Goal: Use online tool/utility: Utilize a website feature to perform a specific function

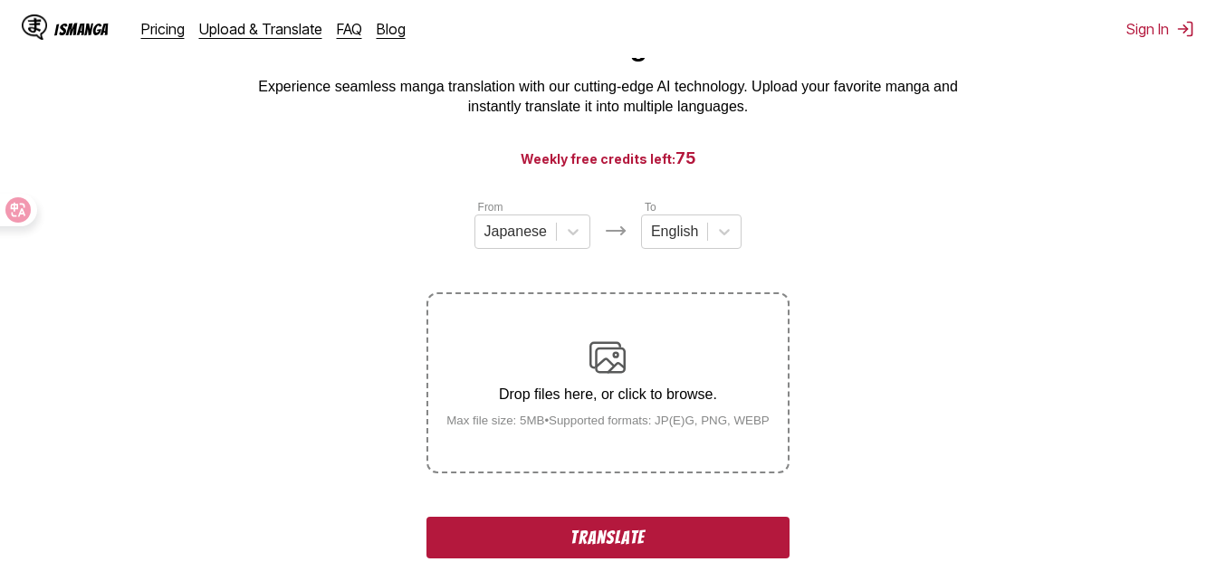
click at [640, 556] on button "Translate" at bounding box center [608, 538] width 362 height 42
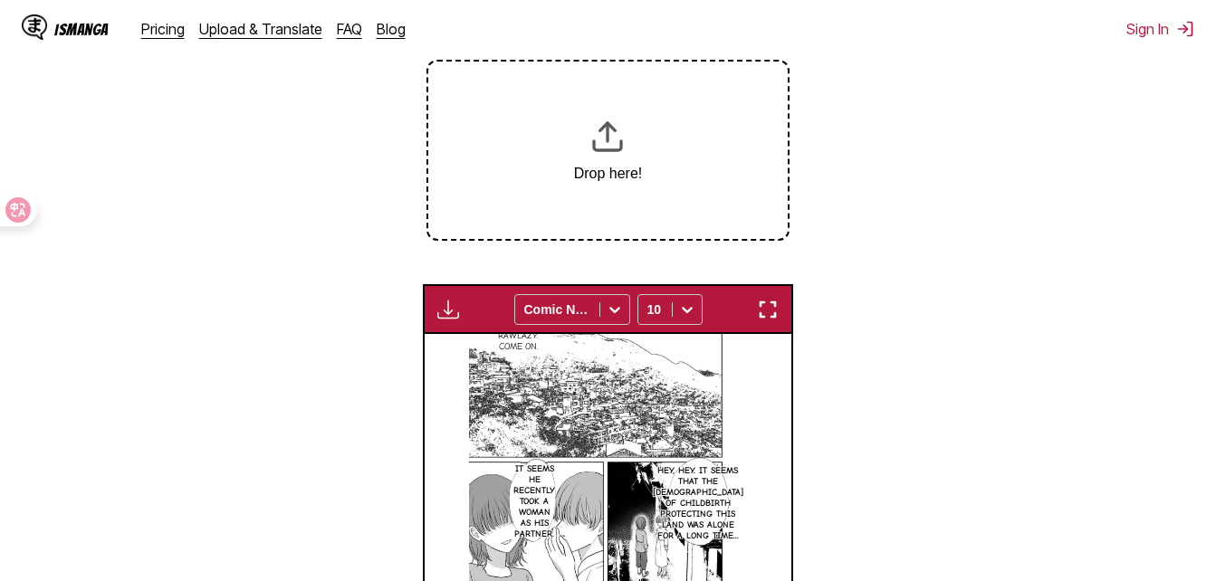
scroll to position [310, 0]
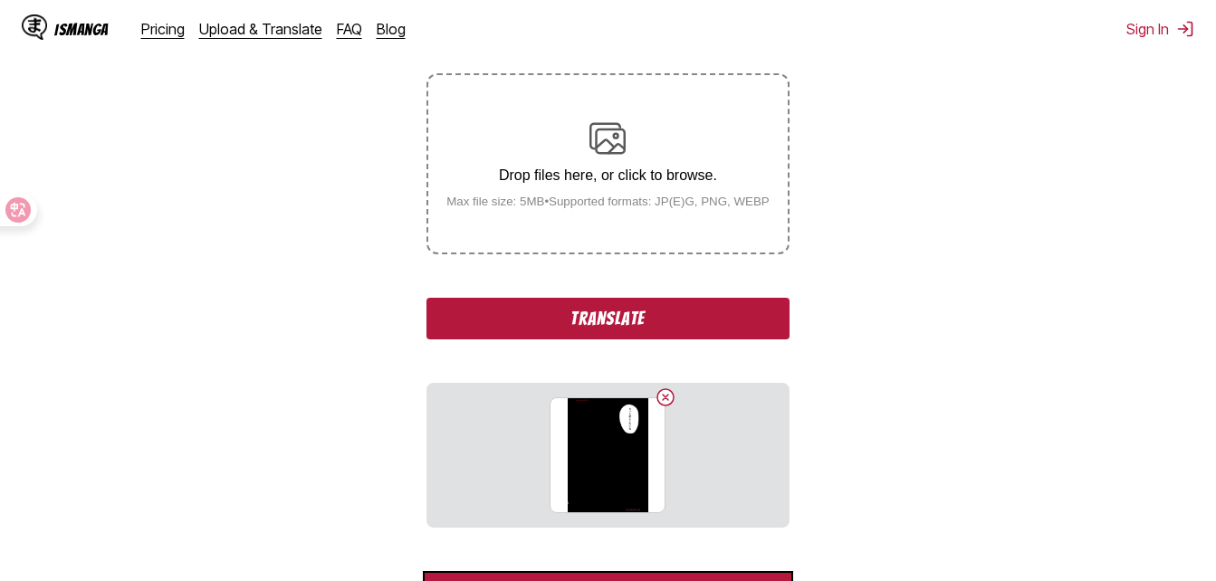
click at [699, 309] on button "Translate" at bounding box center [608, 319] width 362 height 42
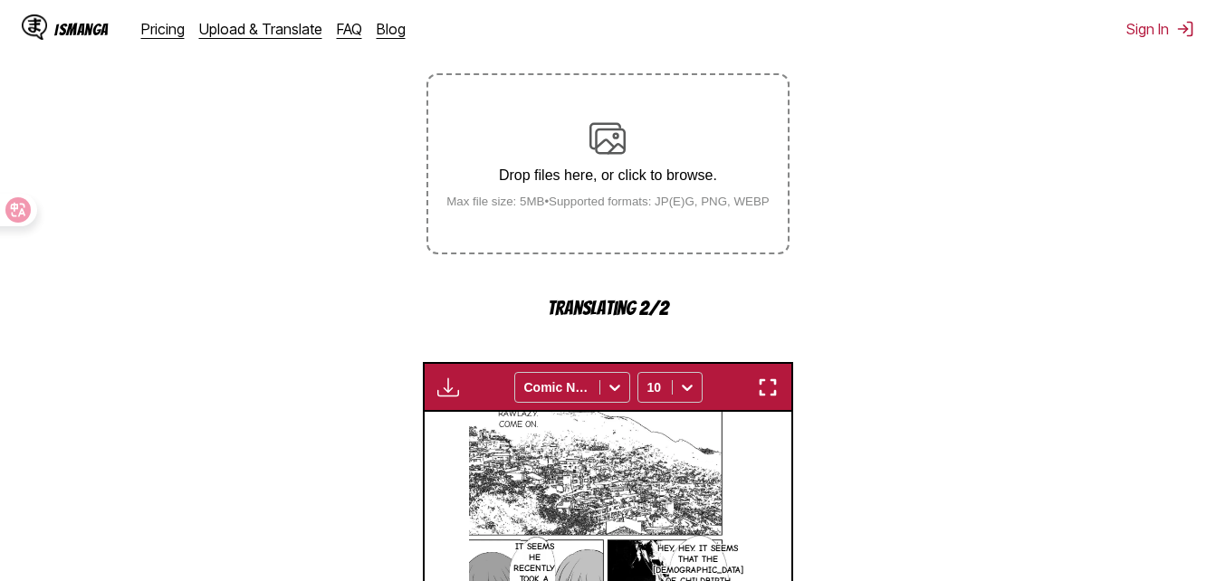
click at [782, 376] on div "Available for premium users only Comic Neue 10" at bounding box center [608, 387] width 371 height 50
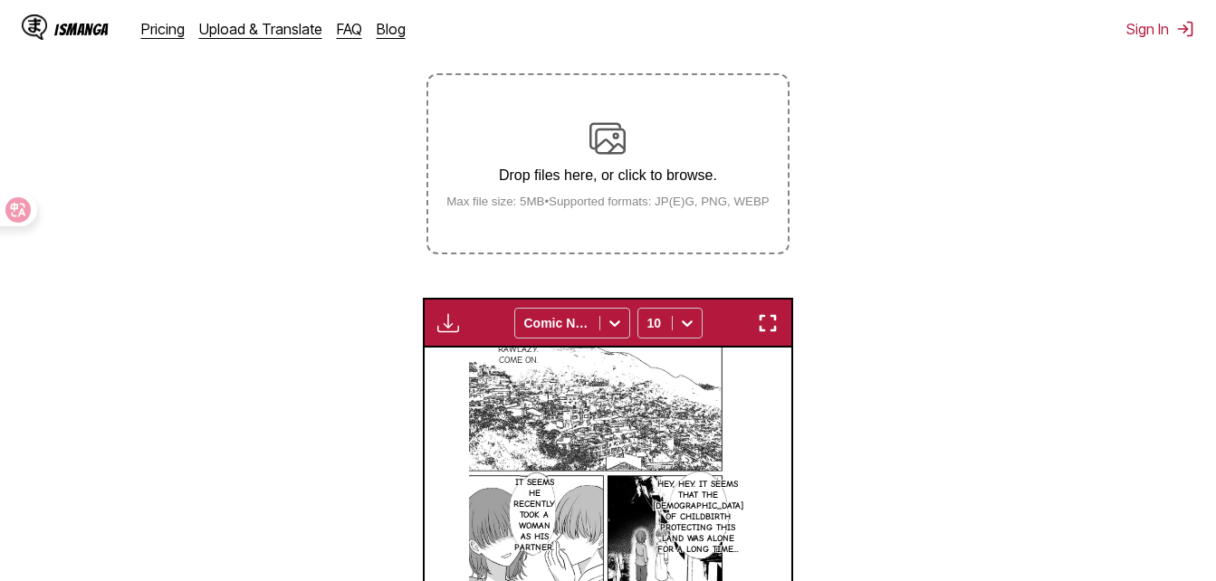
click at [762, 397] on div "RawLazy. Come on. Hey, hey. It seems that the god of childbirth protecting this…" at bounding box center [609, 545] width 368 height 395
click at [773, 328] on img "button" at bounding box center [768, 323] width 22 height 22
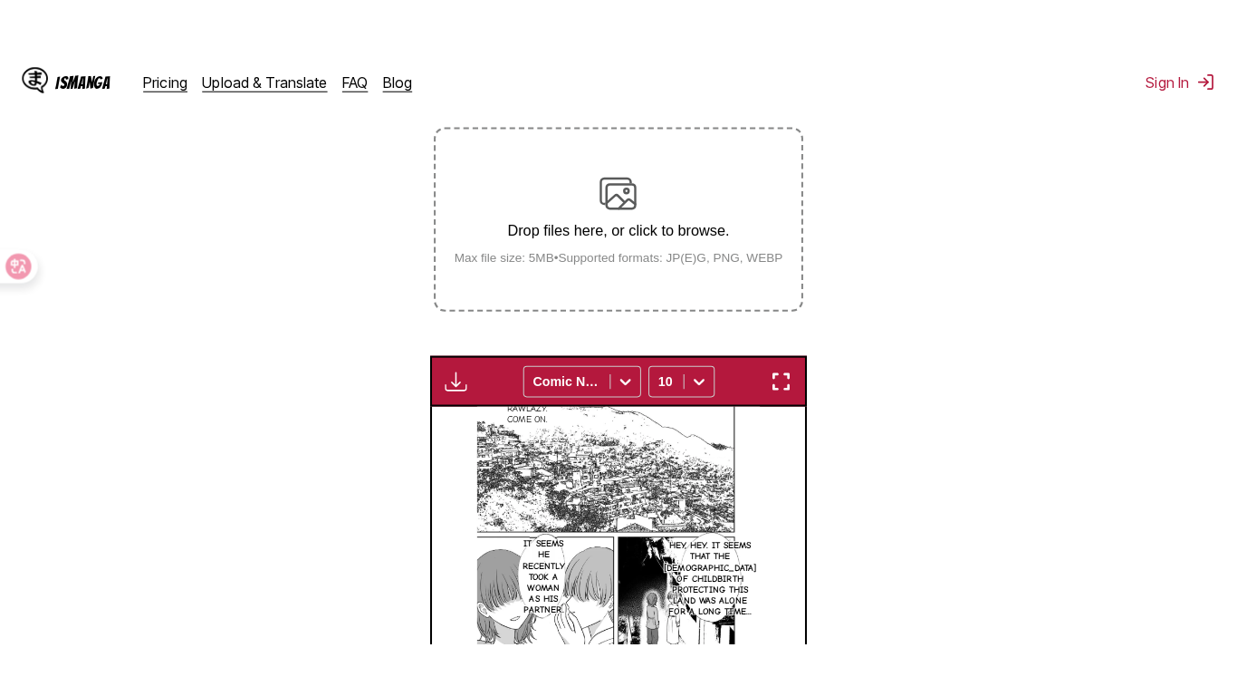
scroll to position [218, 0]
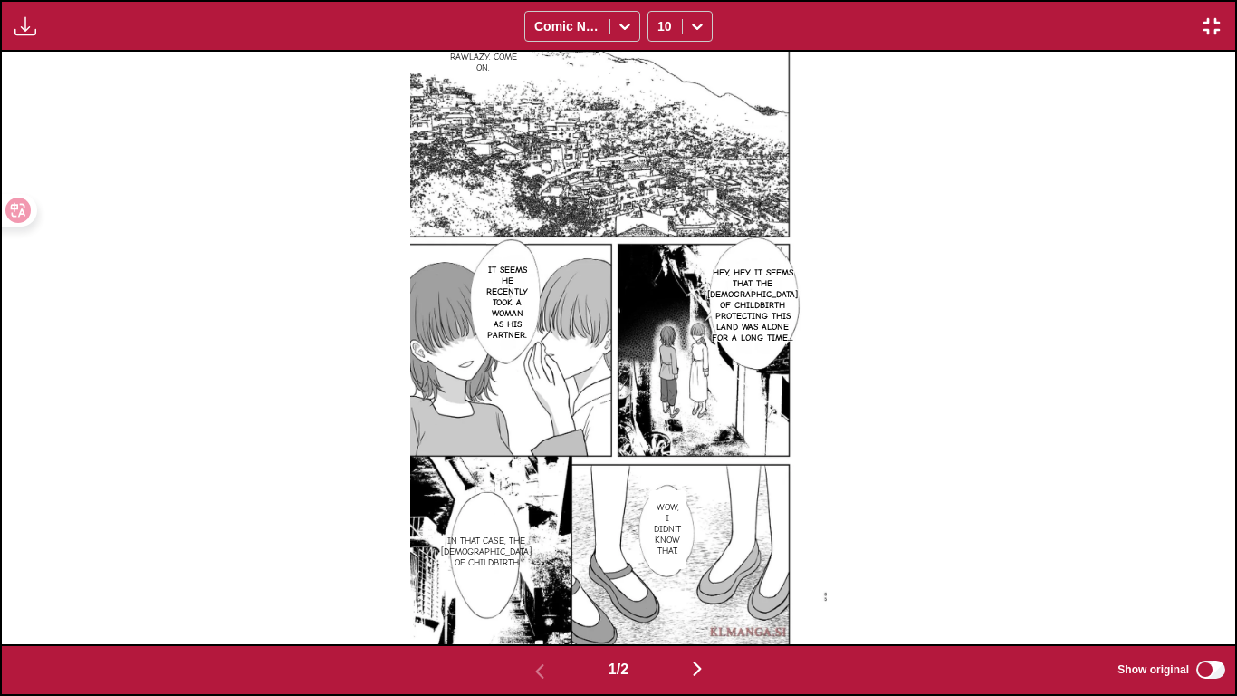
click at [701, 580] on img "button" at bounding box center [697, 668] width 22 height 22
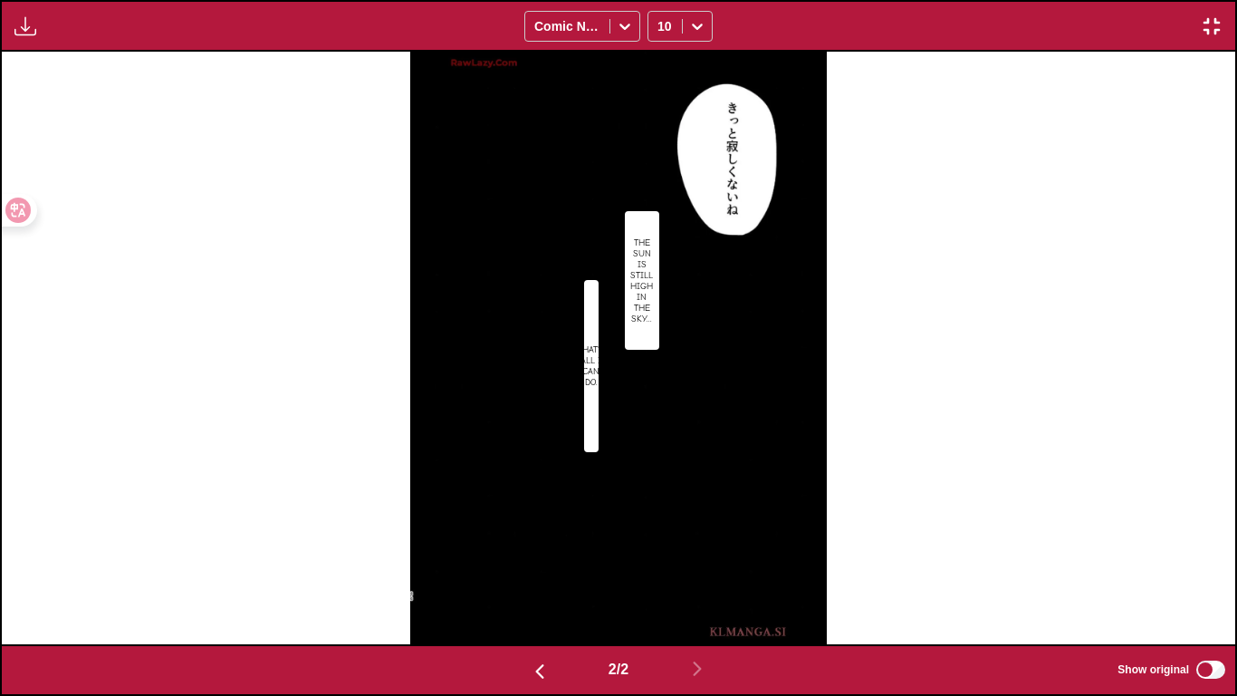
click at [600, 341] on p "That's all I can do." at bounding box center [591, 366] width 34 height 51
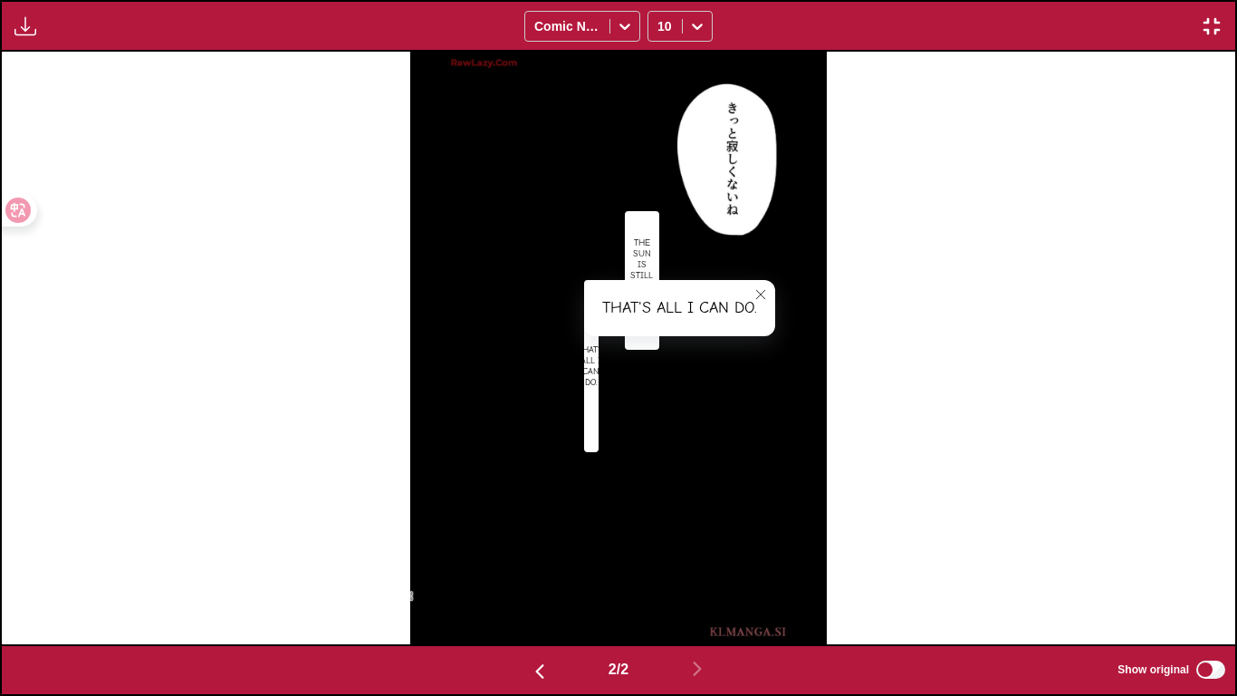
click at [763, 291] on icon "close-tooltip" at bounding box center [760, 294] width 13 height 13
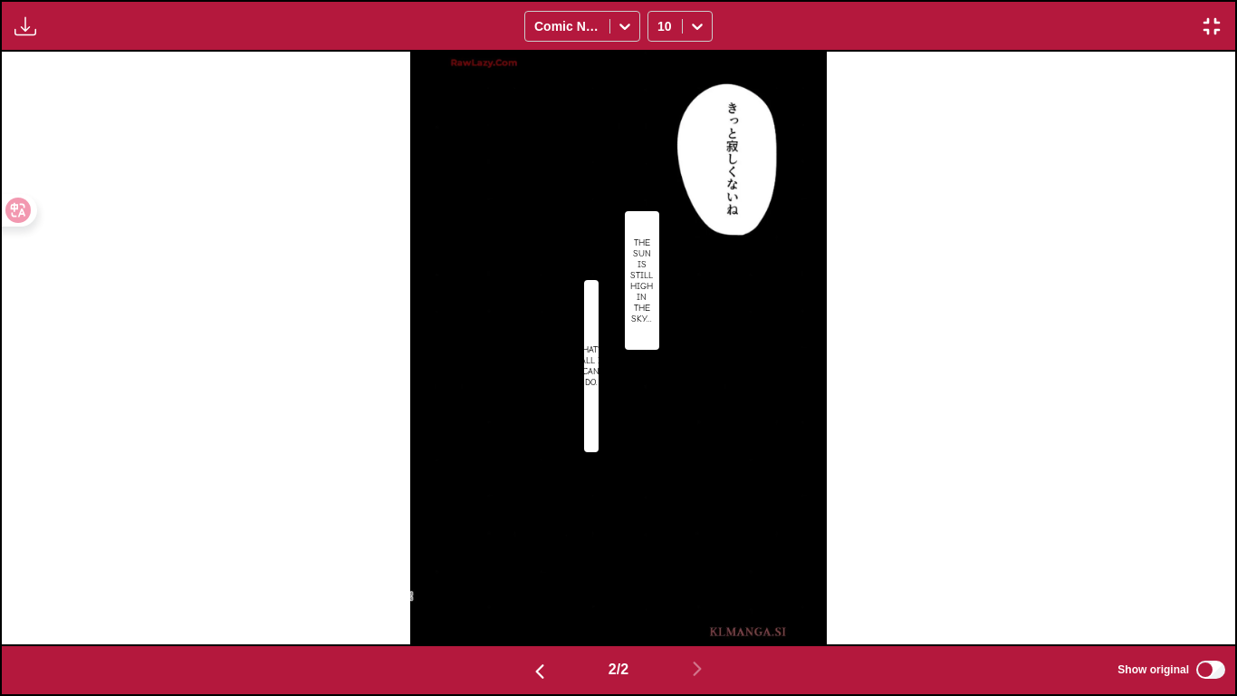
click at [533, 580] on img "button" at bounding box center [540, 671] width 22 height 22
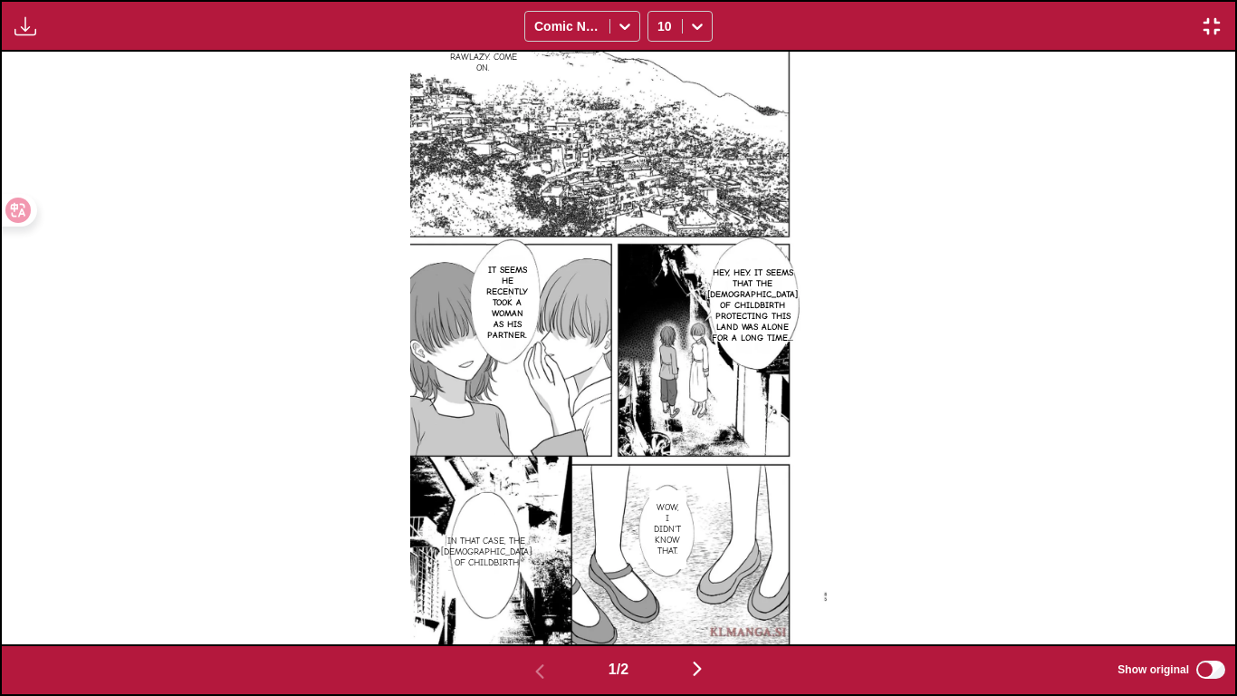
click at [708, 580] on img "button" at bounding box center [697, 668] width 22 height 22
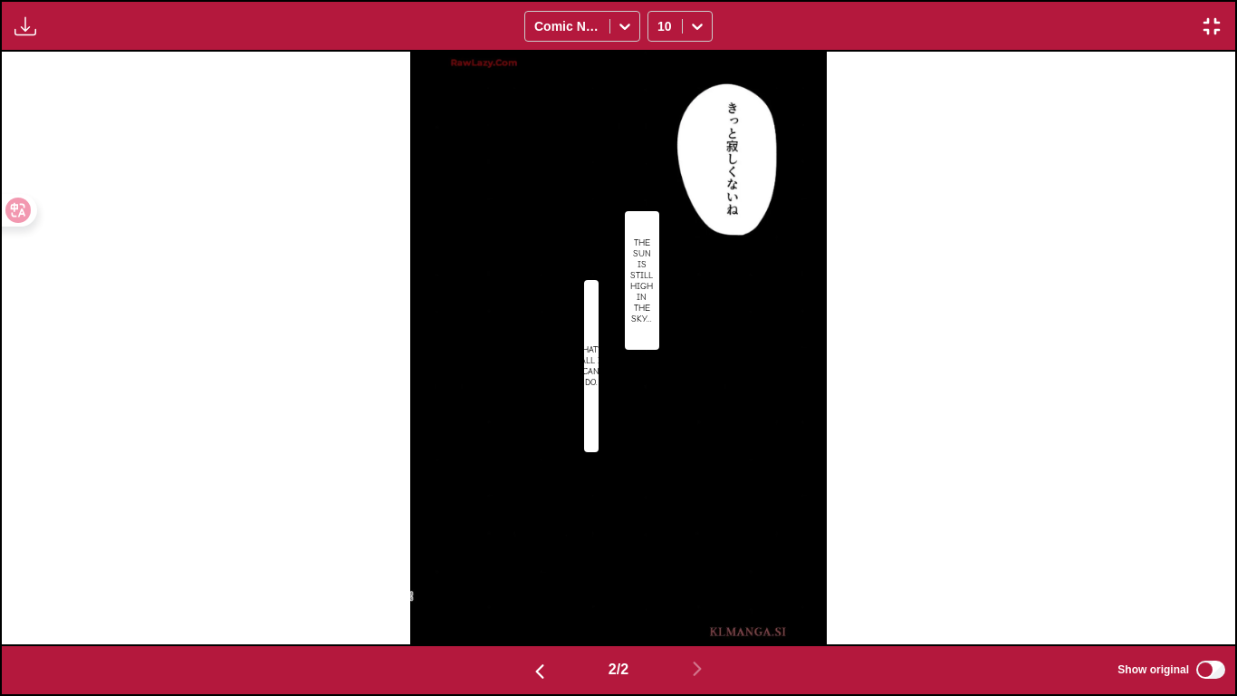
click at [1215, 32] on button "button" at bounding box center [1211, 26] width 33 height 24
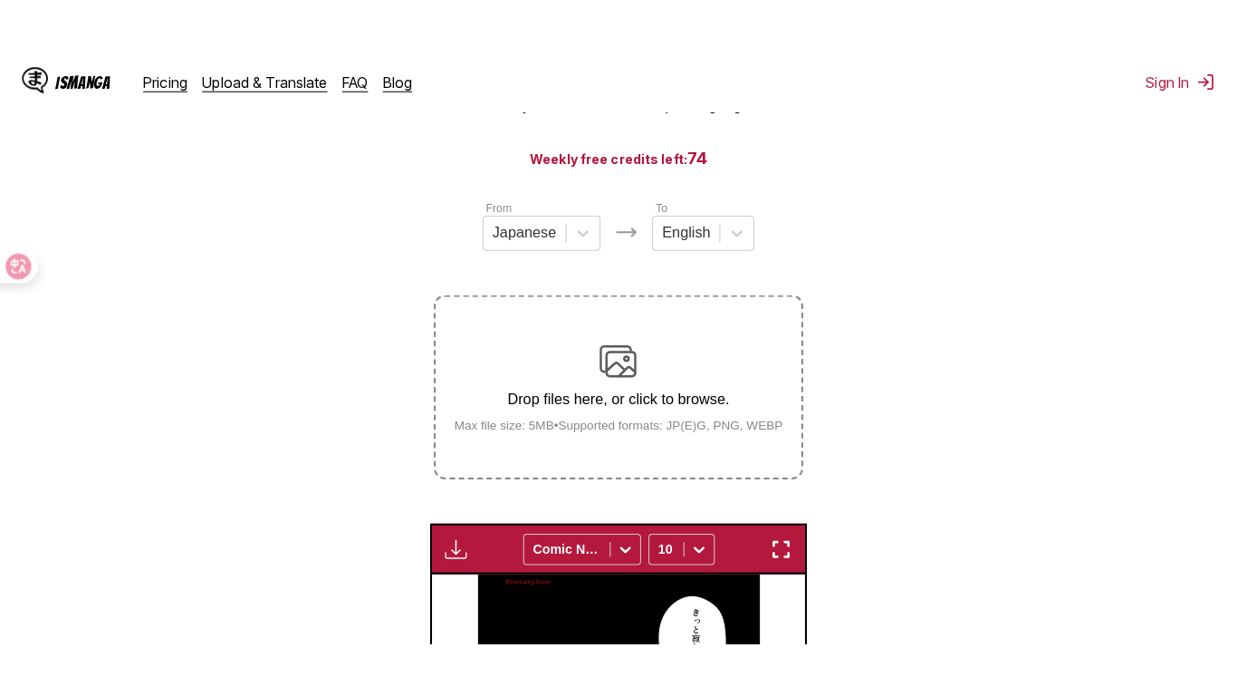
scroll to position [111, 0]
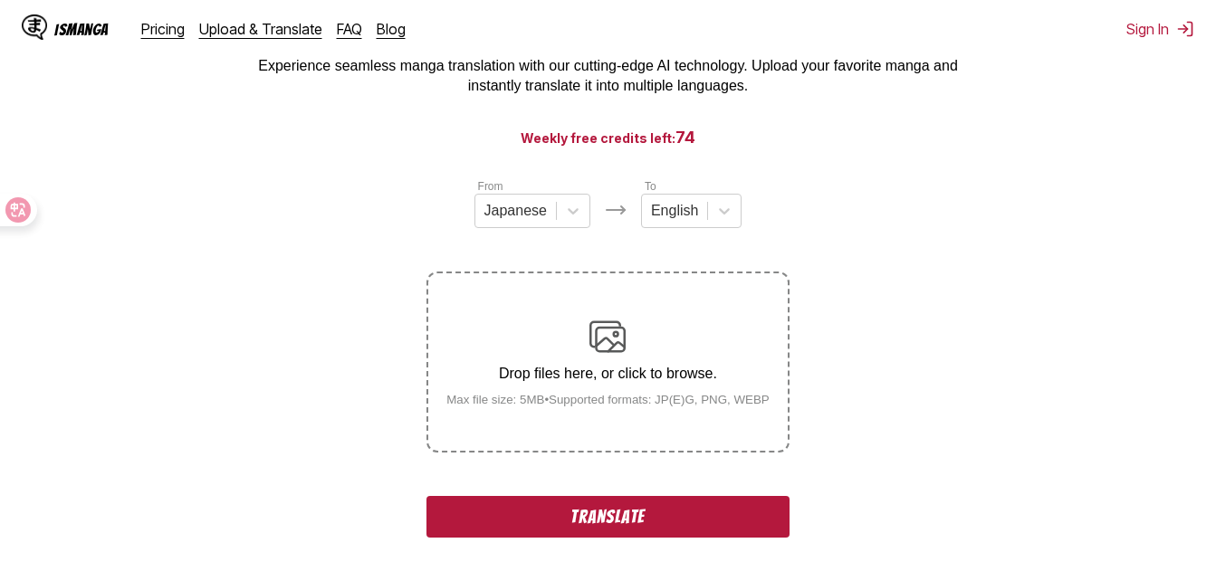
click at [610, 499] on button "Translate" at bounding box center [608, 517] width 362 height 42
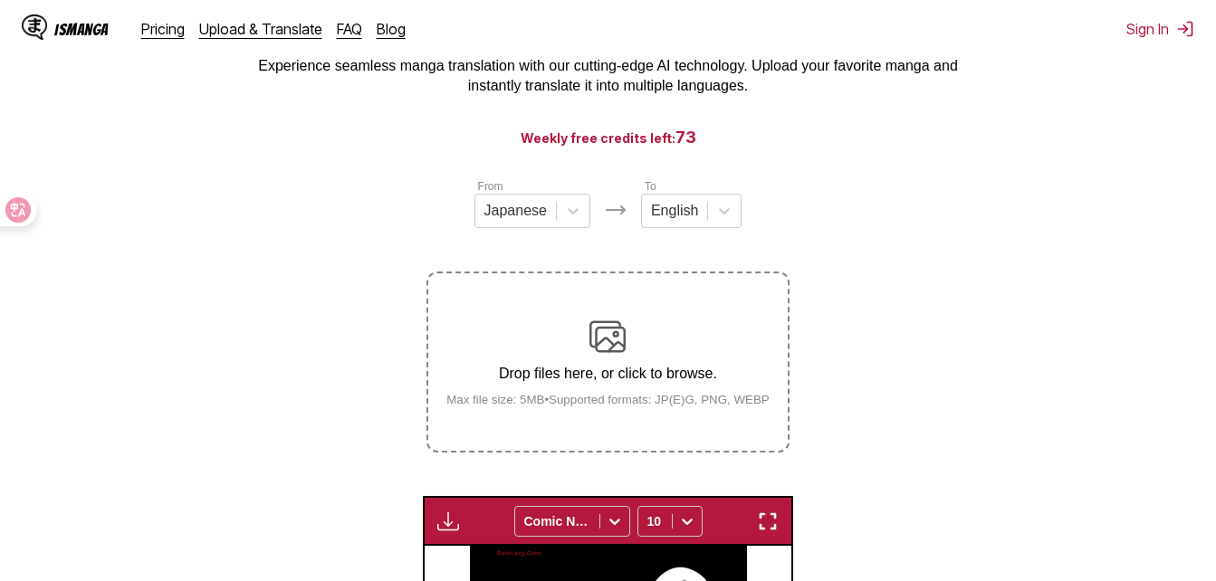
drag, startPoint x: 772, startPoint y: 515, endPoint x: 778, endPoint y: 582, distance: 67.3
click at [772, 515] on img "button" at bounding box center [768, 522] width 22 height 22
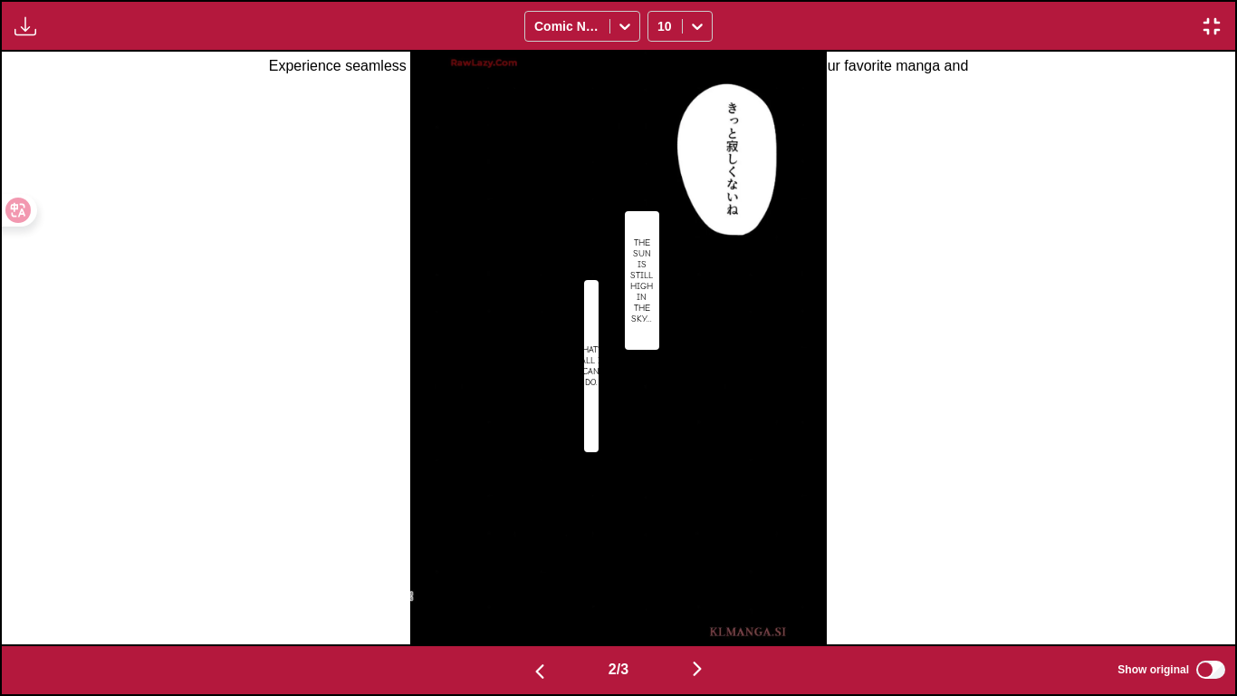
click at [678, 580] on button "button" at bounding box center [697, 670] width 109 height 26
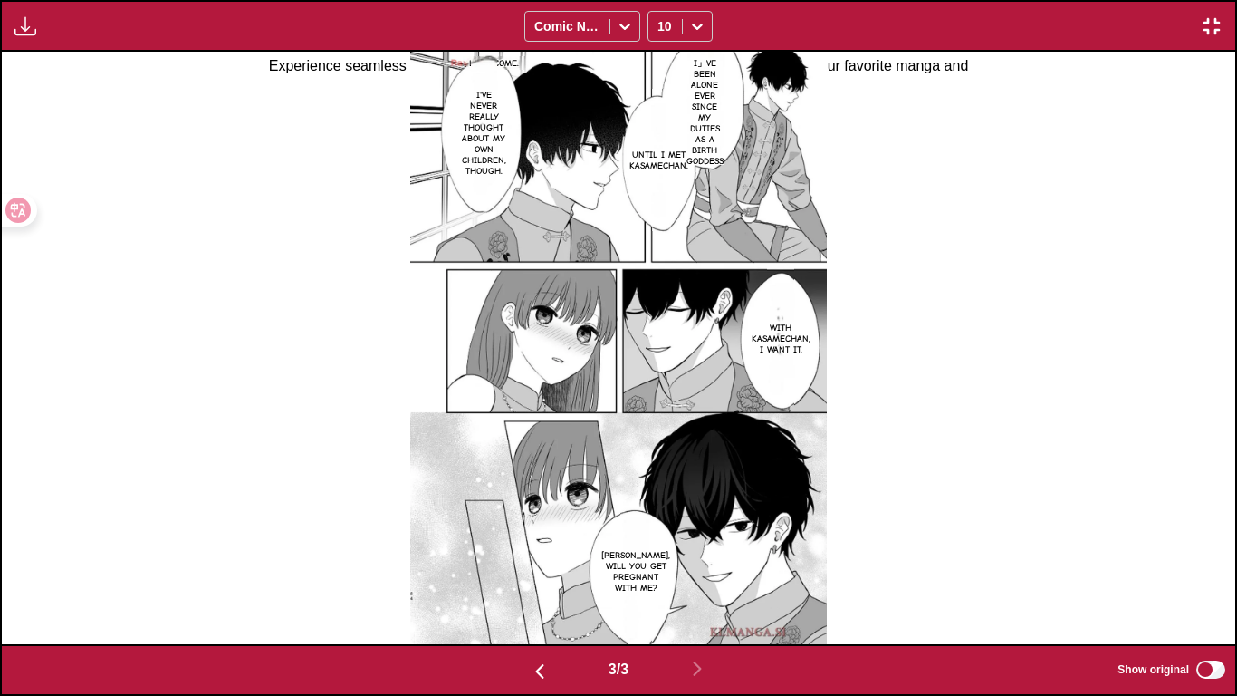
click at [1215, 29] on button "button" at bounding box center [1211, 26] width 33 height 24
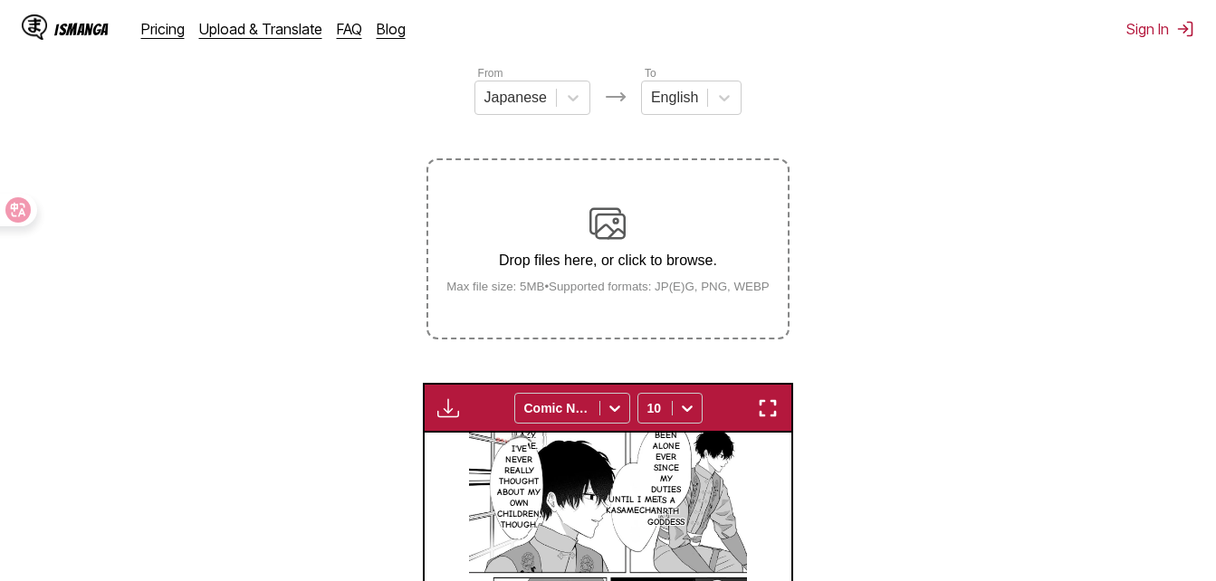
scroll to position [202, 0]
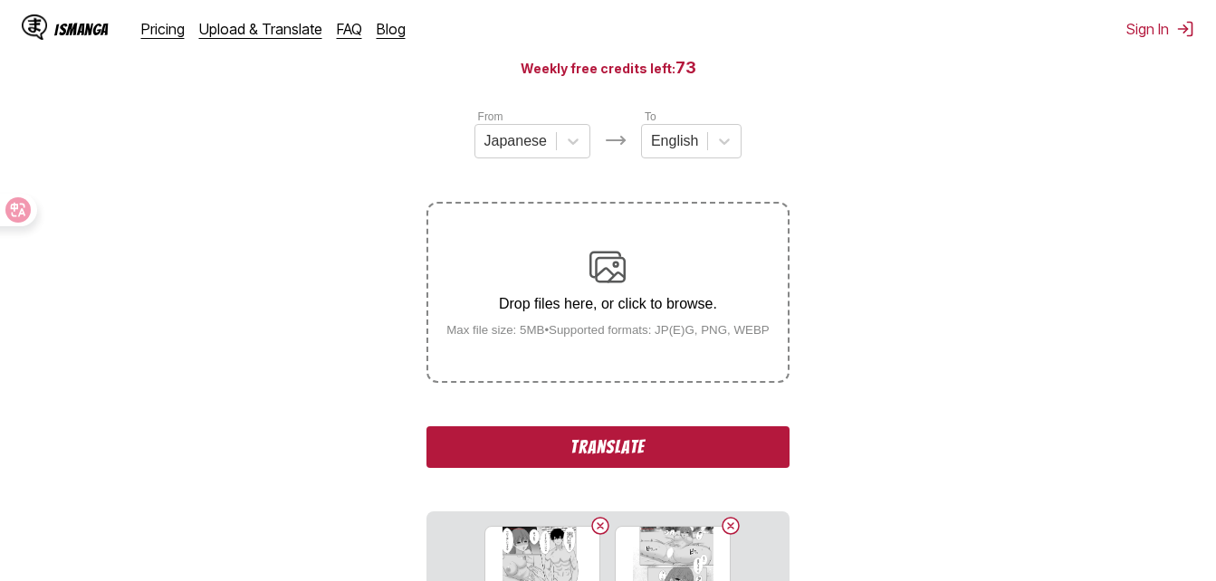
click at [644, 445] on button "Translate" at bounding box center [608, 448] width 362 height 42
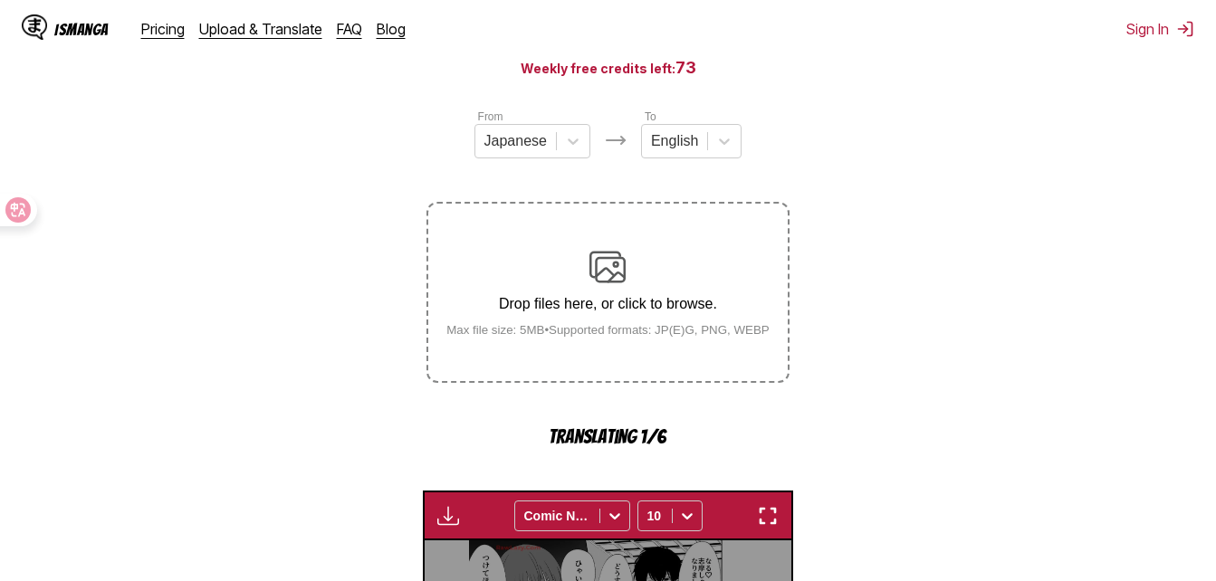
scroll to position [581, 0]
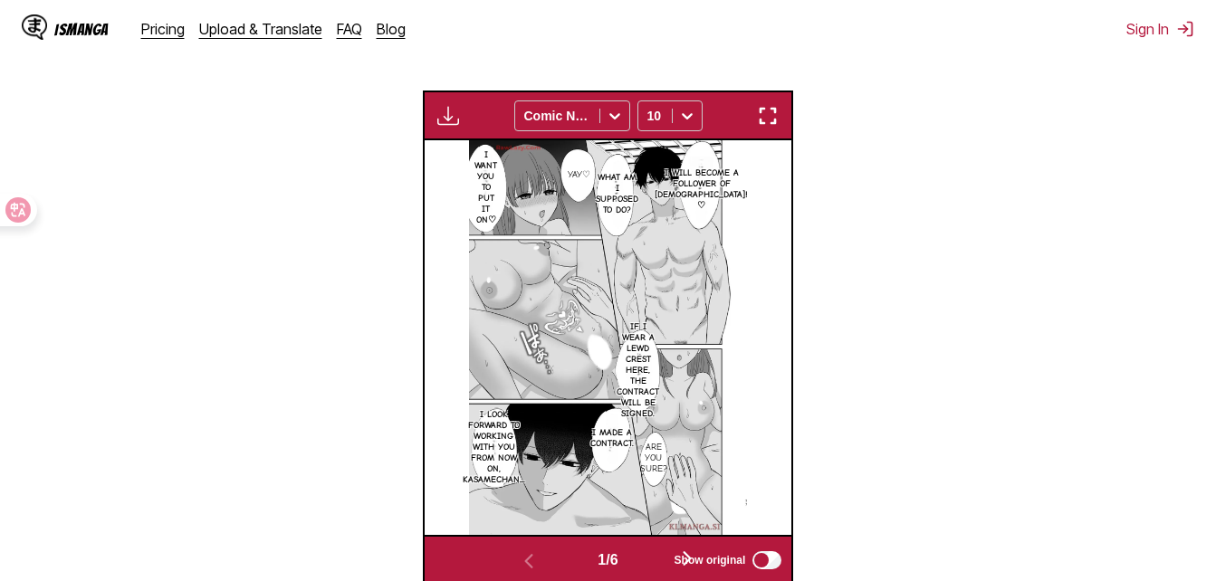
click at [768, 126] on img "button" at bounding box center [768, 116] width 22 height 22
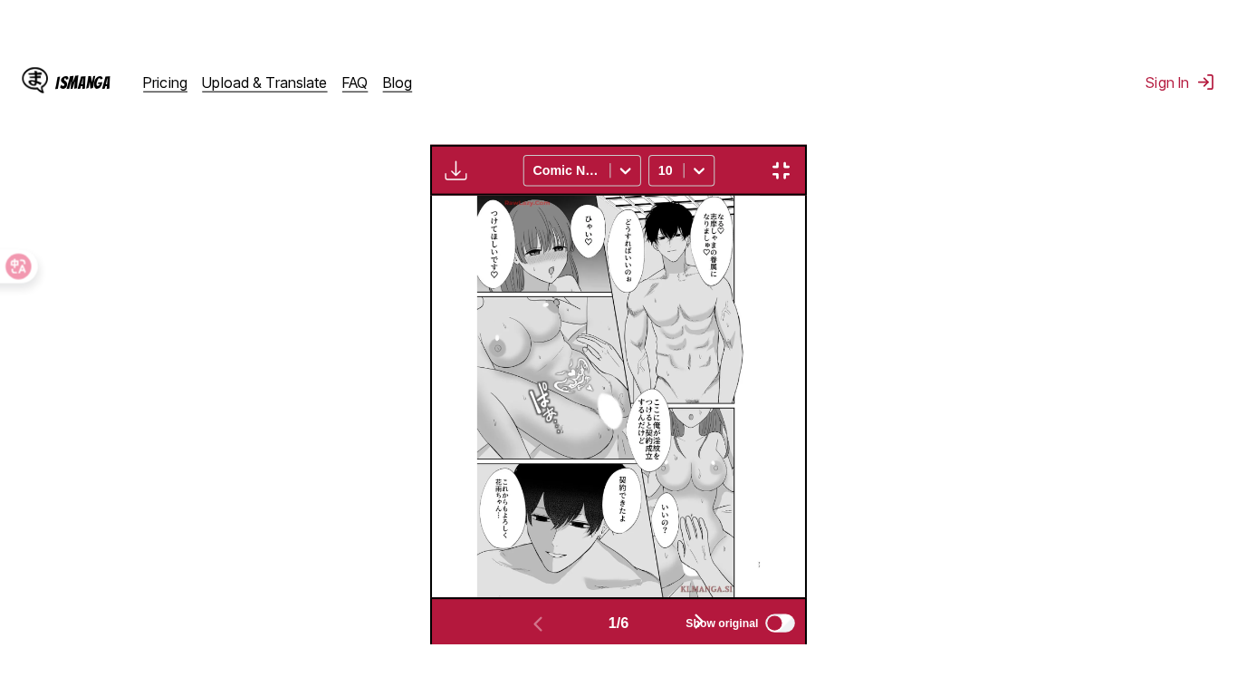
scroll to position [218, 0]
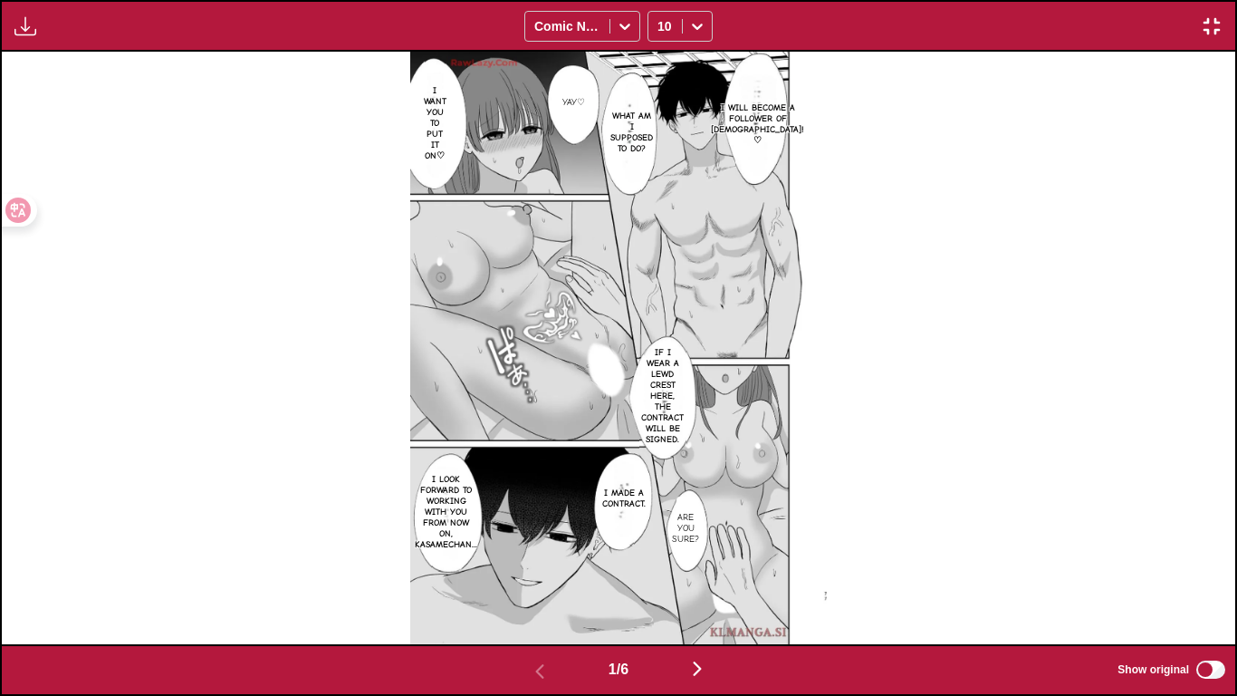
click at [688, 580] on button "button" at bounding box center [697, 670] width 109 height 26
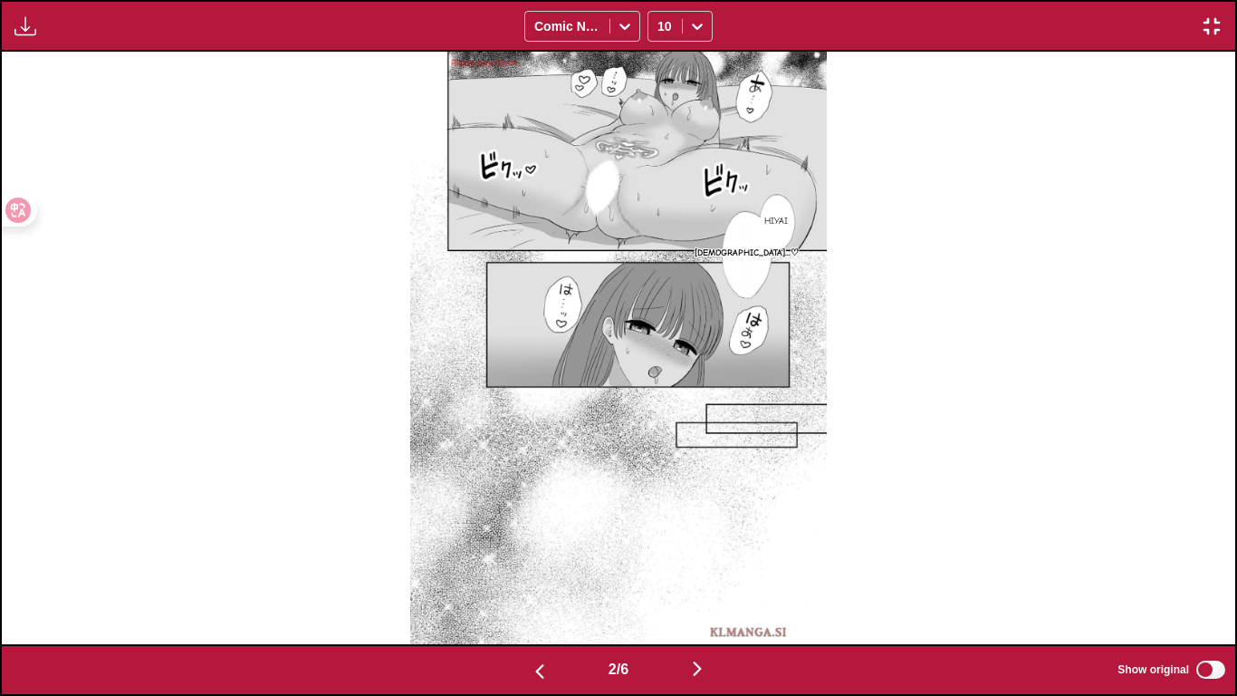
click at [688, 580] on button "button" at bounding box center [697, 670] width 109 height 26
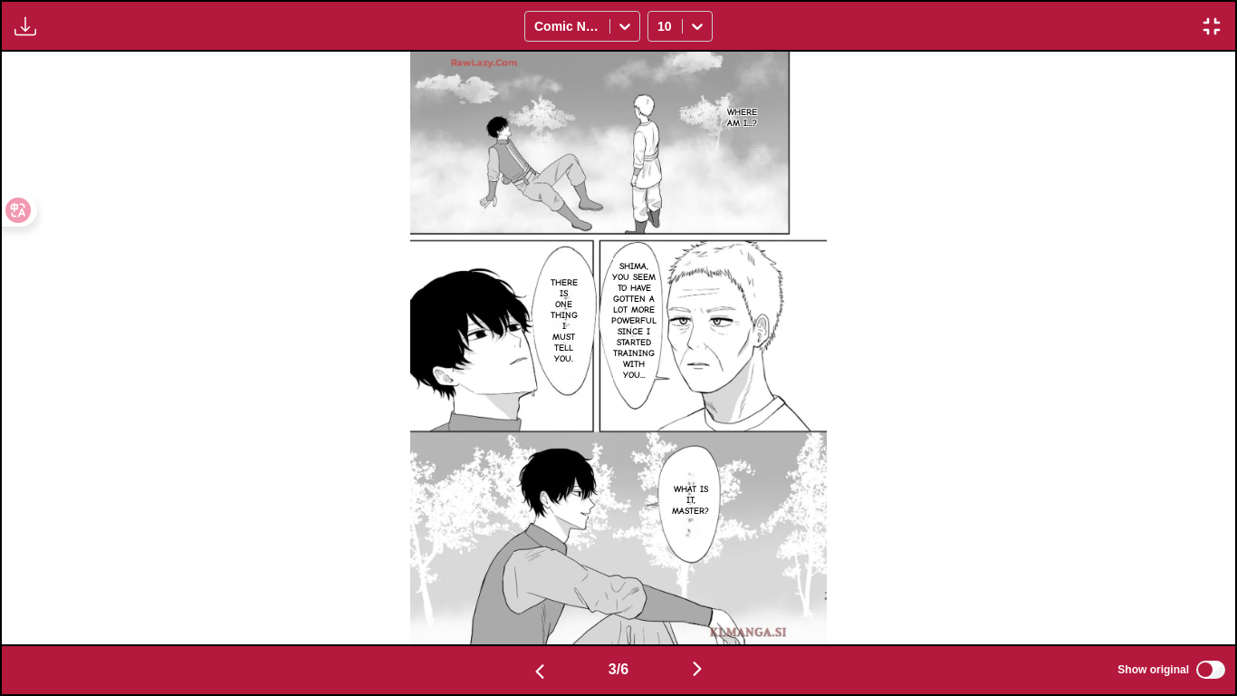
click at [688, 580] on button "button" at bounding box center [697, 670] width 109 height 26
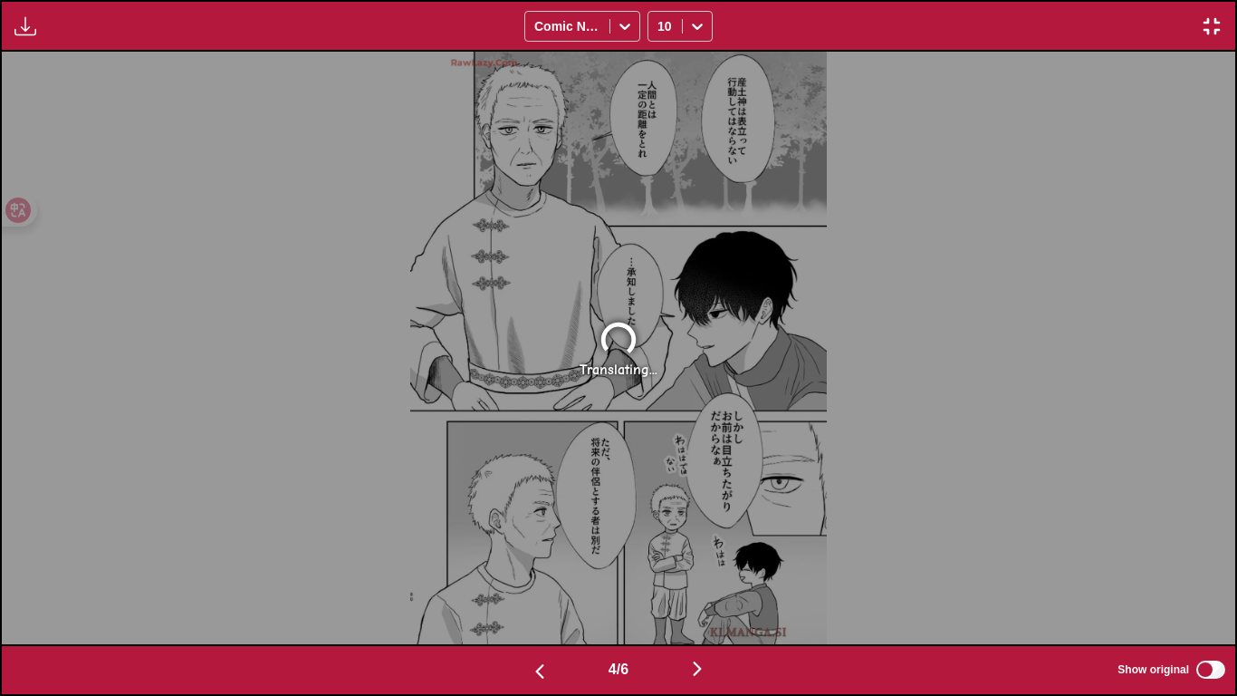
drag, startPoint x: 448, startPoint y: 676, endPoint x: 475, endPoint y: 665, distance: 28.8
click at [462, 580] on div "4 / 6 Show original" at bounding box center [618, 670] width 1237 height 52
click at [515, 580] on button "button" at bounding box center [539, 670] width 109 height 26
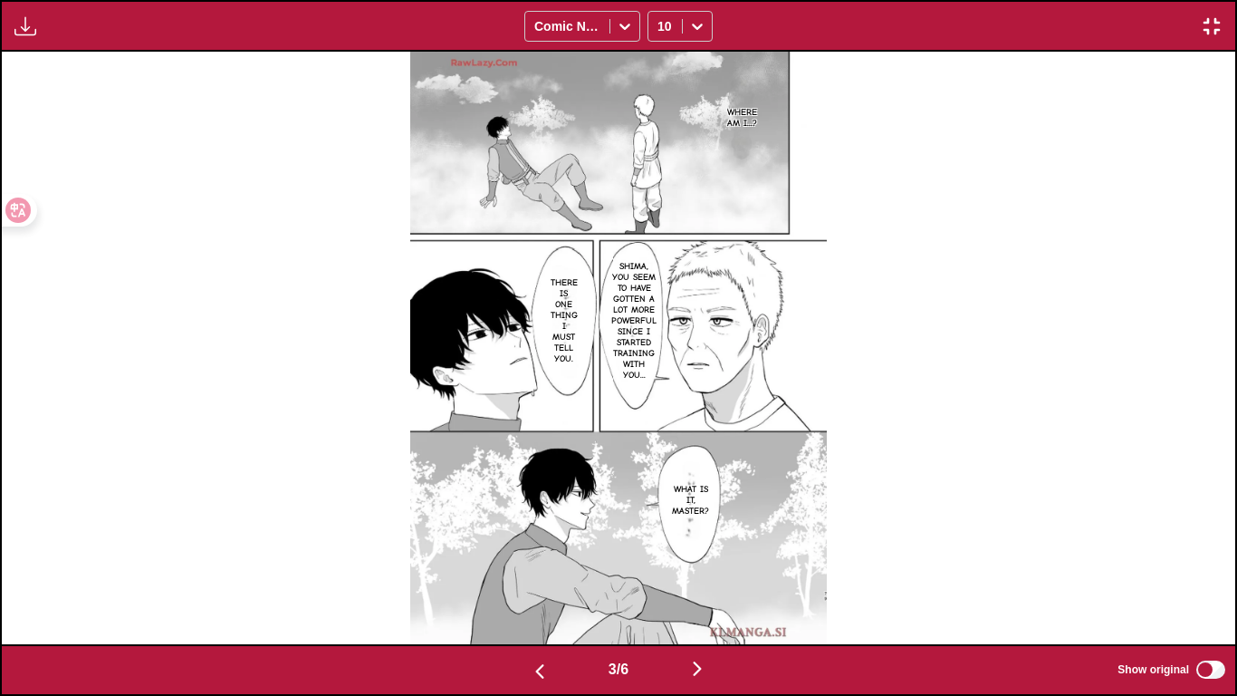
click at [521, 580] on button "button" at bounding box center [539, 670] width 109 height 26
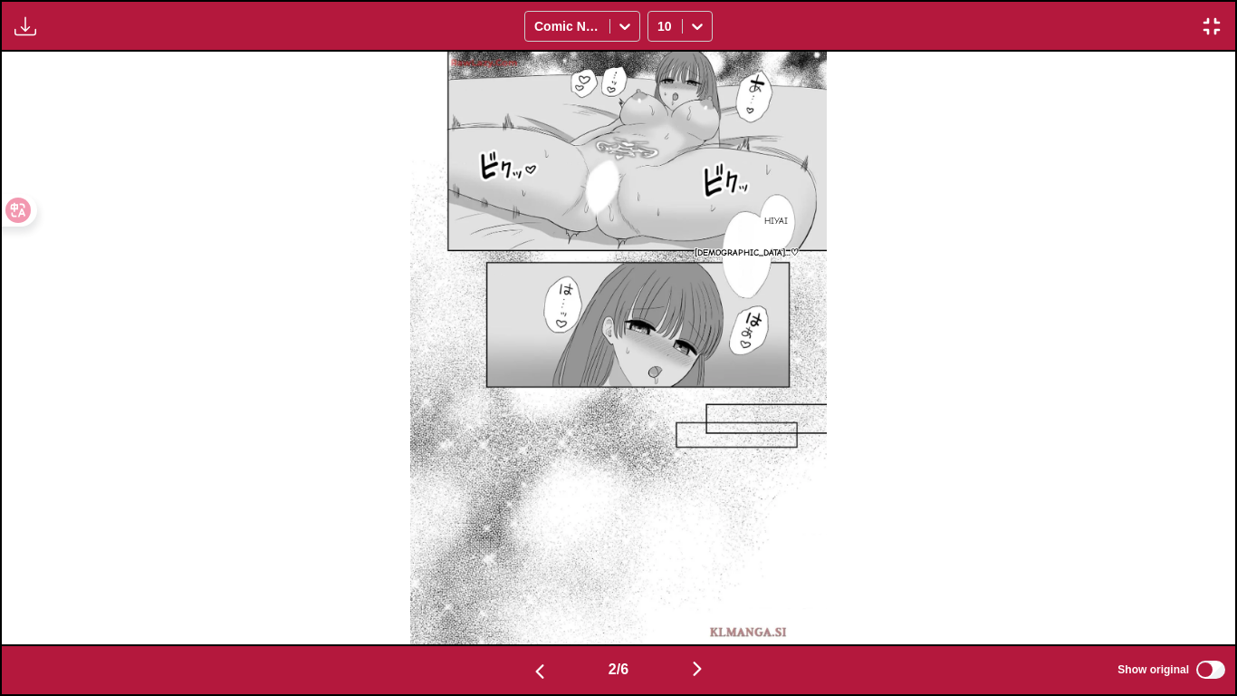
click at [521, 580] on button "button" at bounding box center [539, 670] width 109 height 26
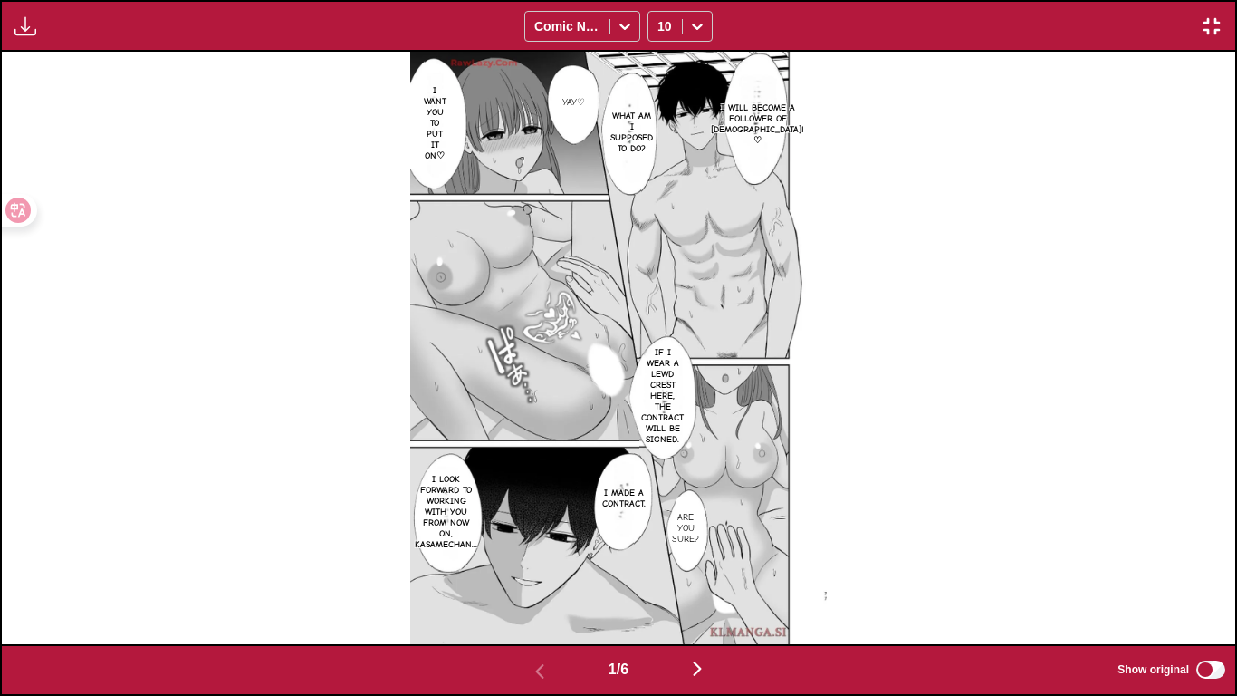
click at [705, 580] on img "button" at bounding box center [697, 668] width 22 height 22
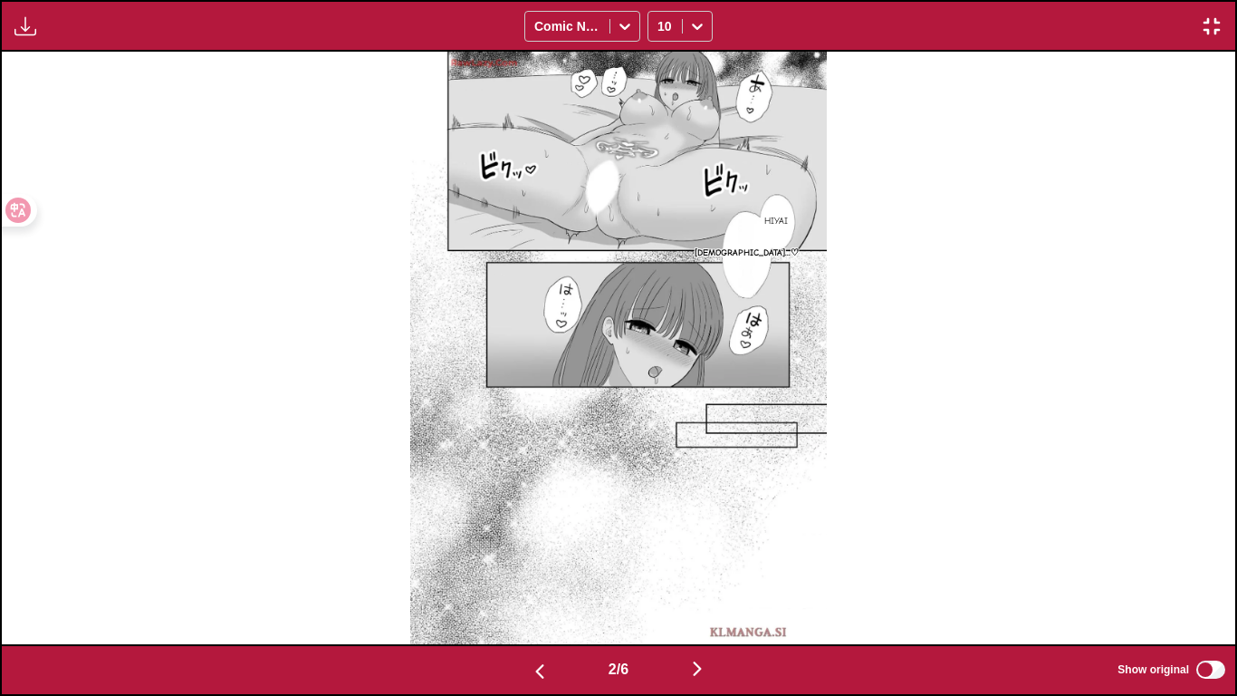
click at [705, 580] on img "button" at bounding box center [697, 668] width 22 height 22
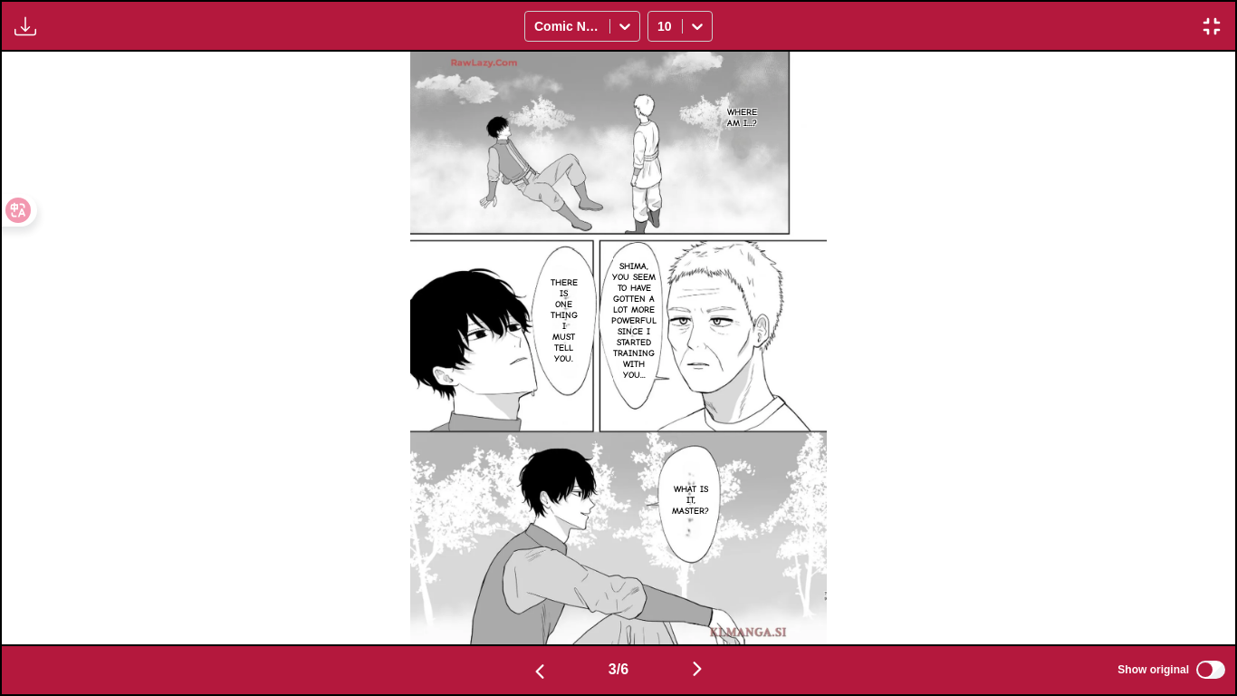
click at [705, 580] on img "button" at bounding box center [697, 668] width 22 height 22
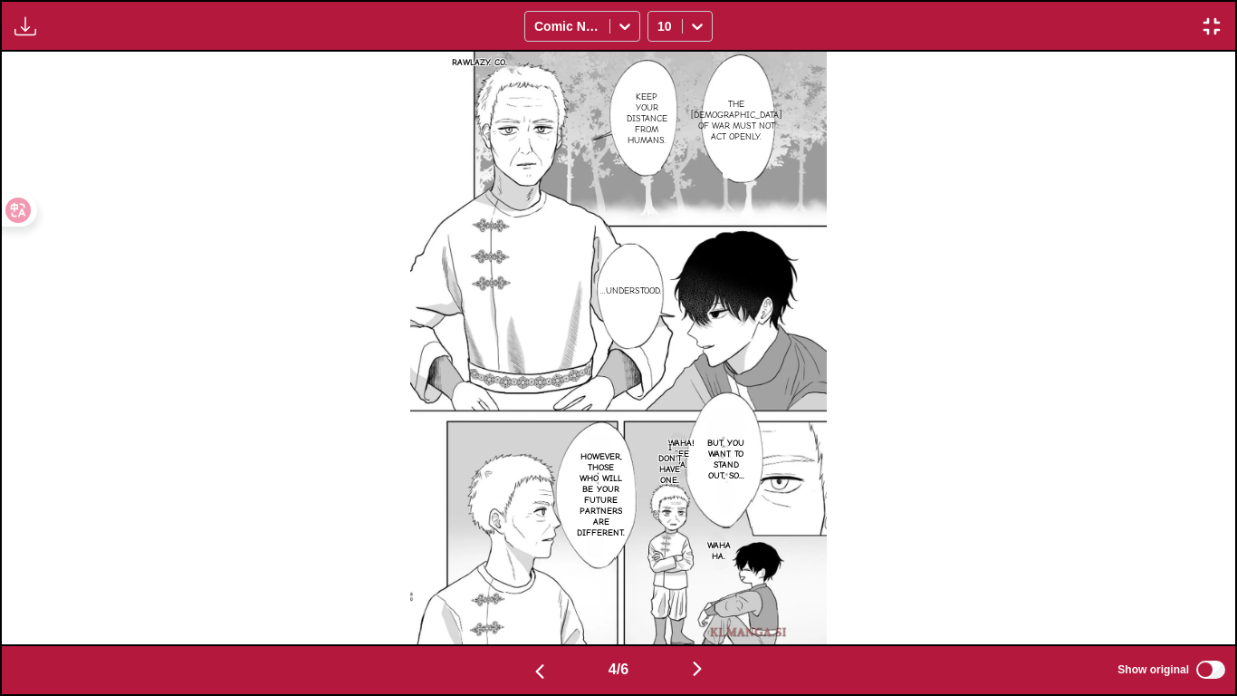
click at [705, 580] on img "button" at bounding box center [697, 668] width 22 height 22
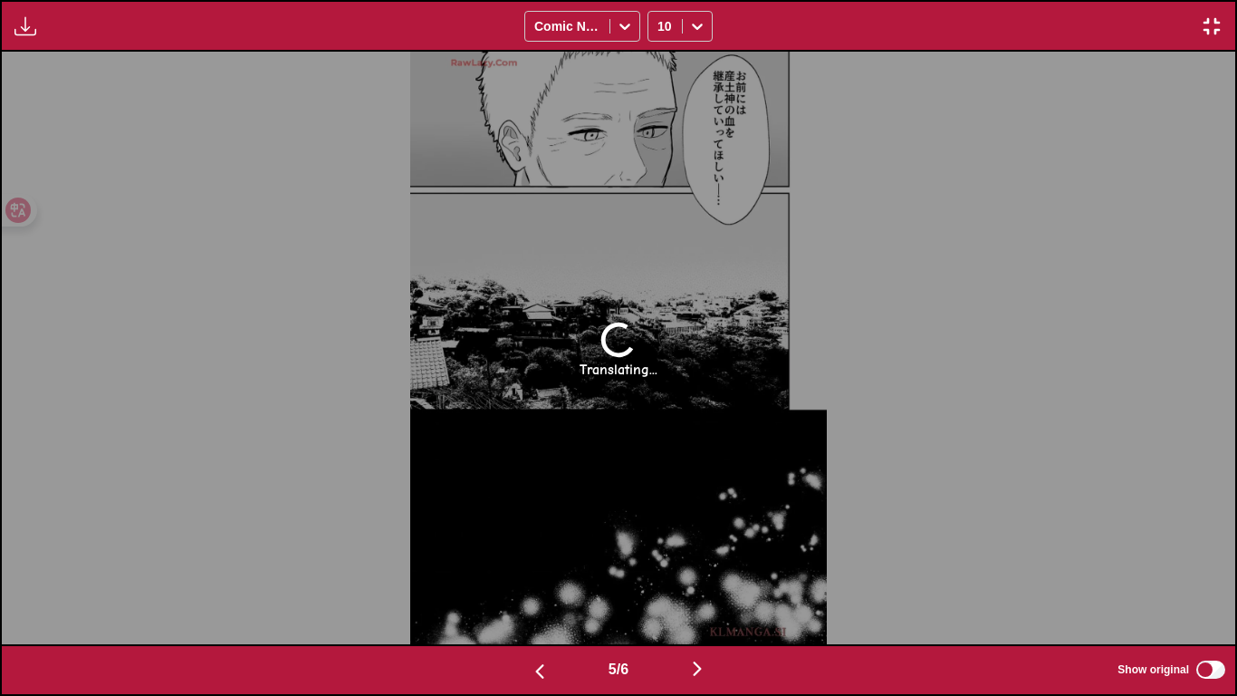
click at [557, 580] on button "button" at bounding box center [539, 670] width 109 height 26
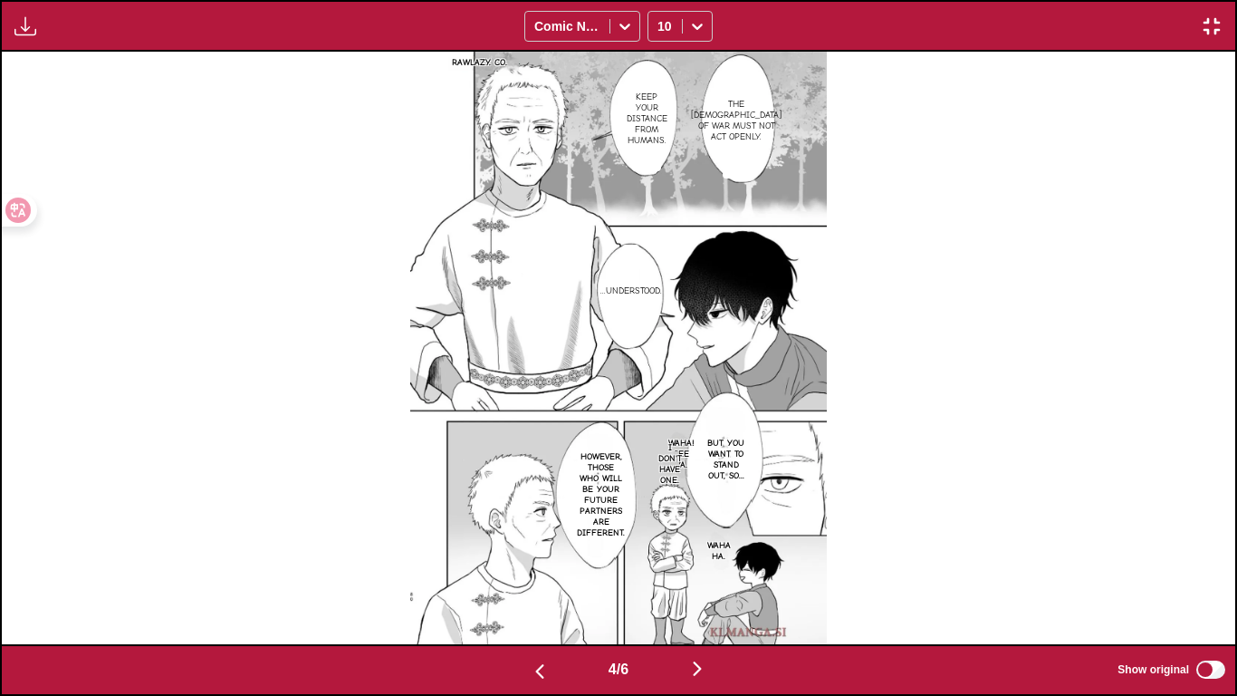
click at [547, 580] on button "button" at bounding box center [539, 670] width 109 height 26
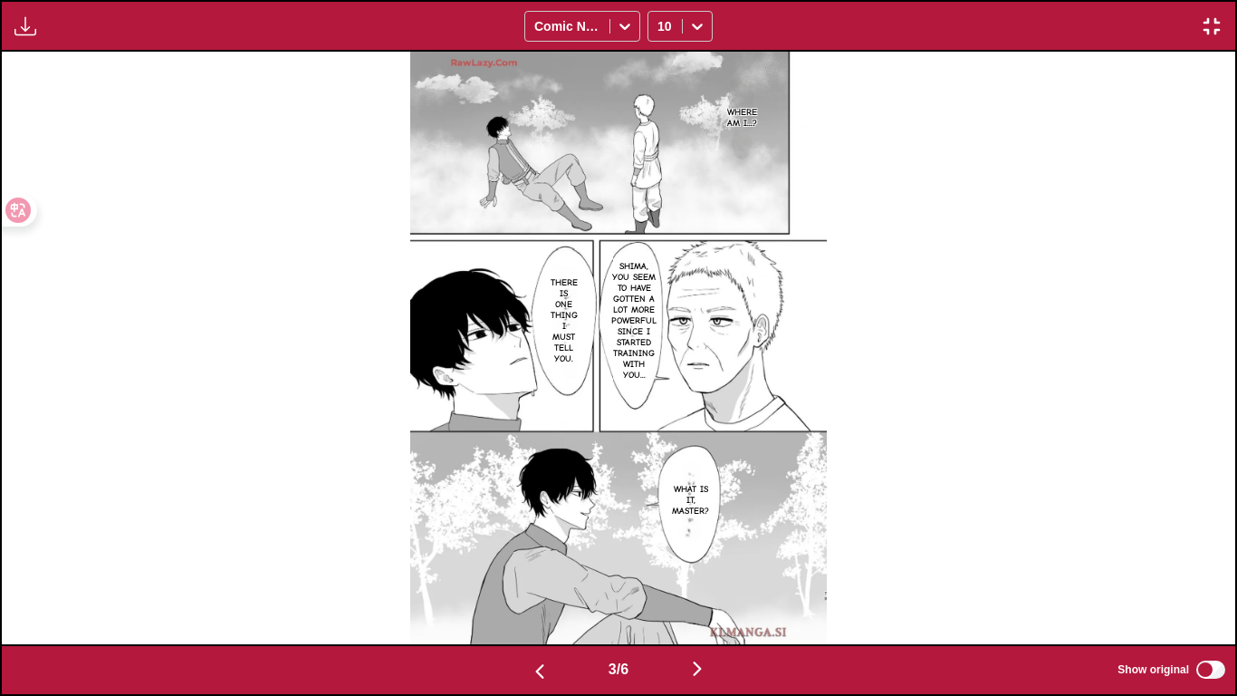
click at [716, 580] on button "button" at bounding box center [697, 670] width 109 height 26
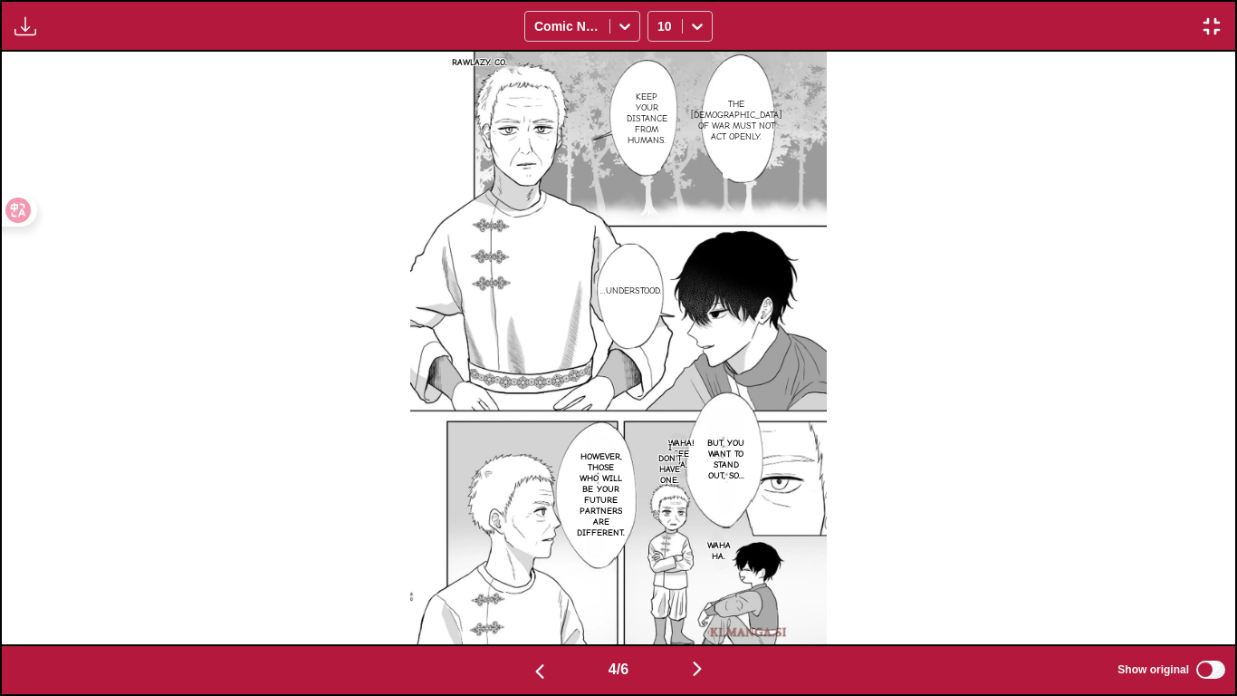
click at [716, 580] on button "button" at bounding box center [697, 670] width 109 height 26
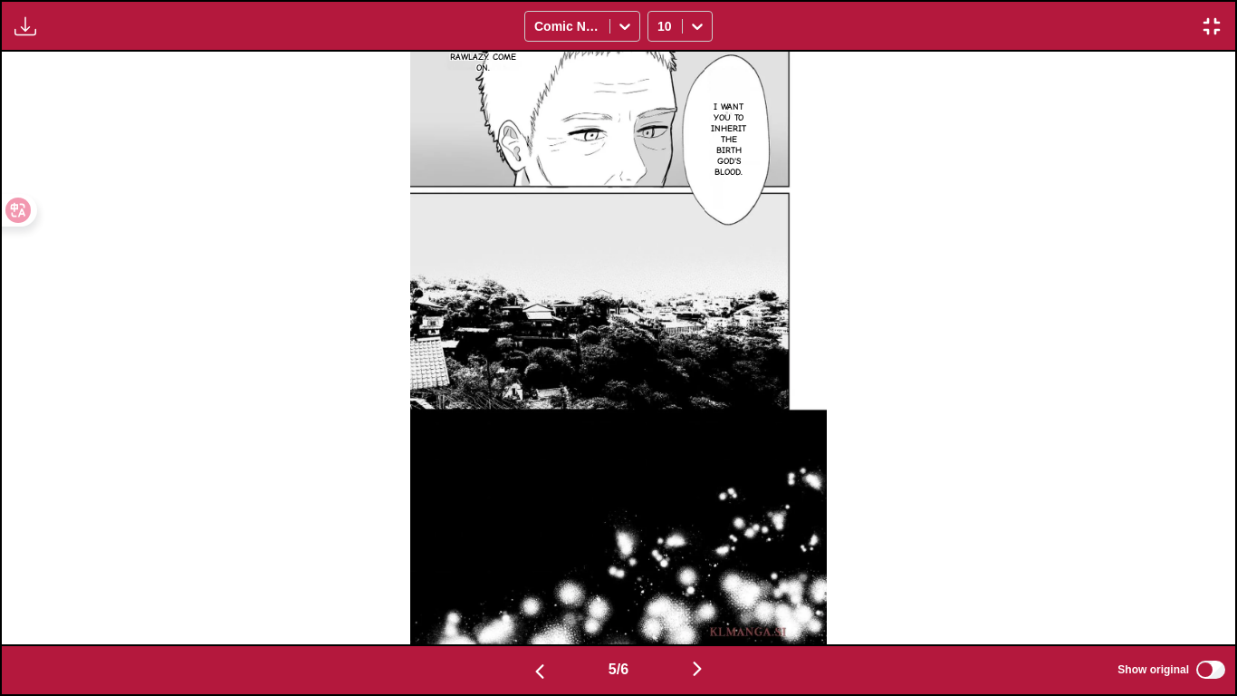
click at [716, 580] on button "button" at bounding box center [697, 670] width 109 height 26
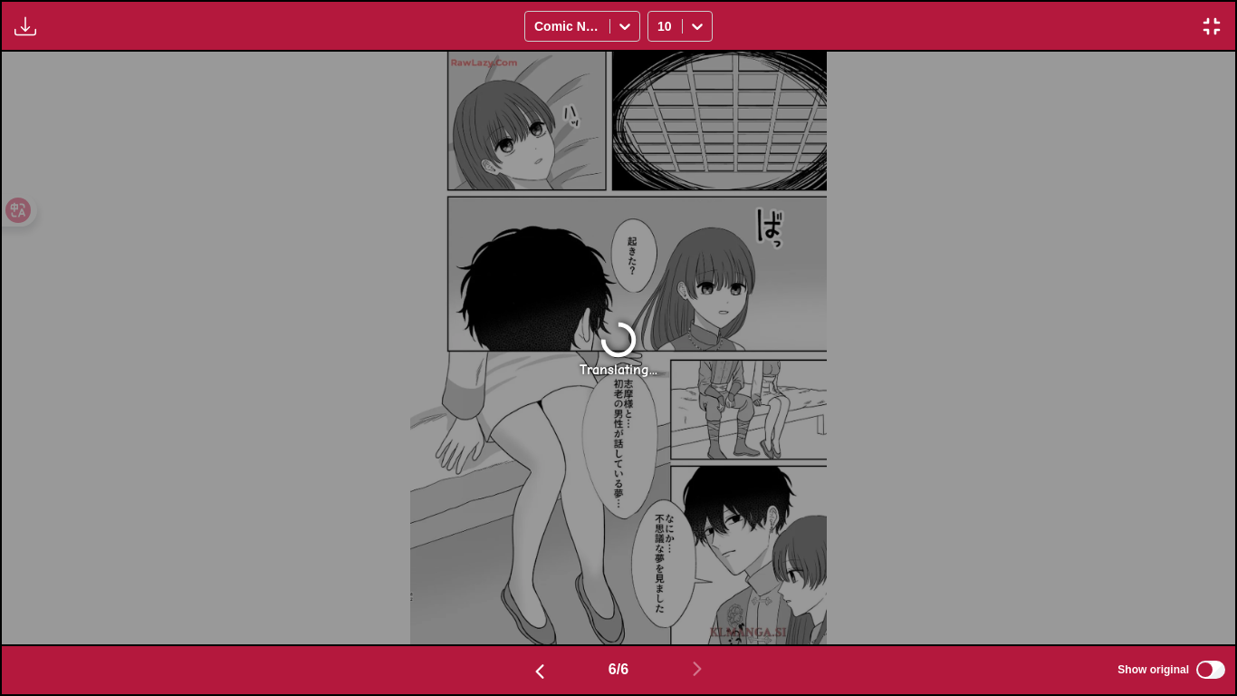
click at [529, 580] on img "button" at bounding box center [540, 671] width 22 height 22
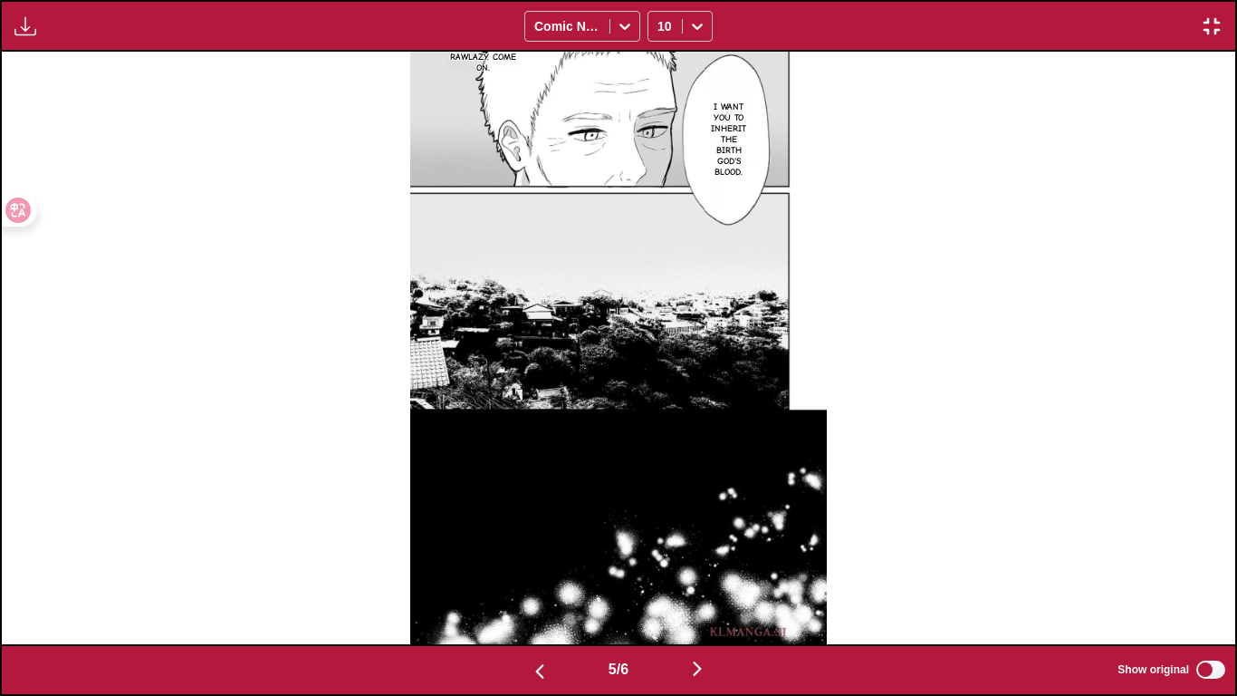
click at [699, 580] on img "button" at bounding box center [697, 668] width 22 height 22
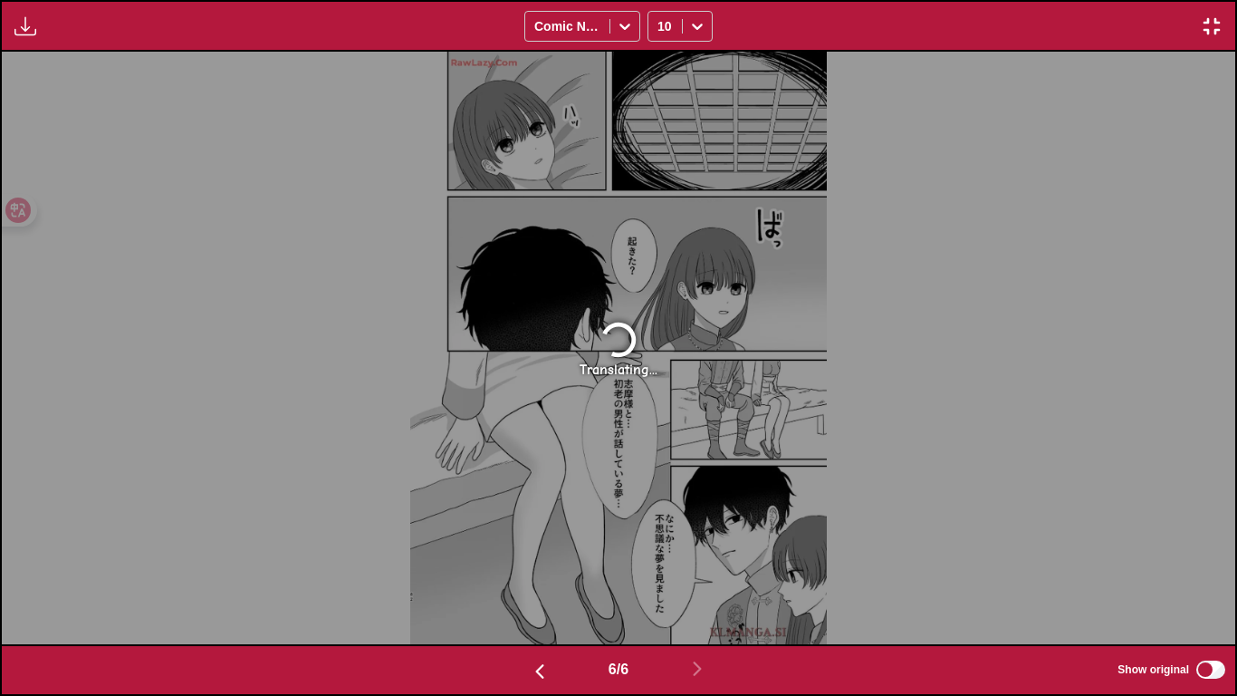
click at [531, 580] on img "button" at bounding box center [540, 671] width 22 height 22
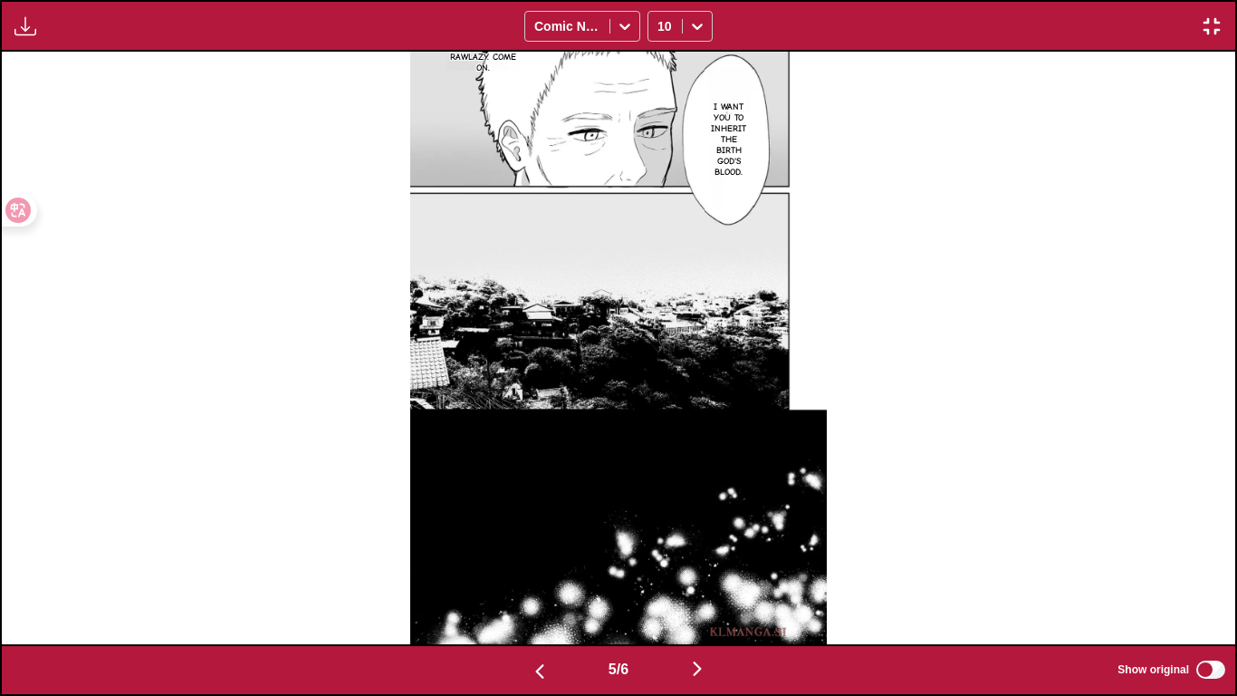
click at [531, 580] on img "button" at bounding box center [540, 671] width 22 height 22
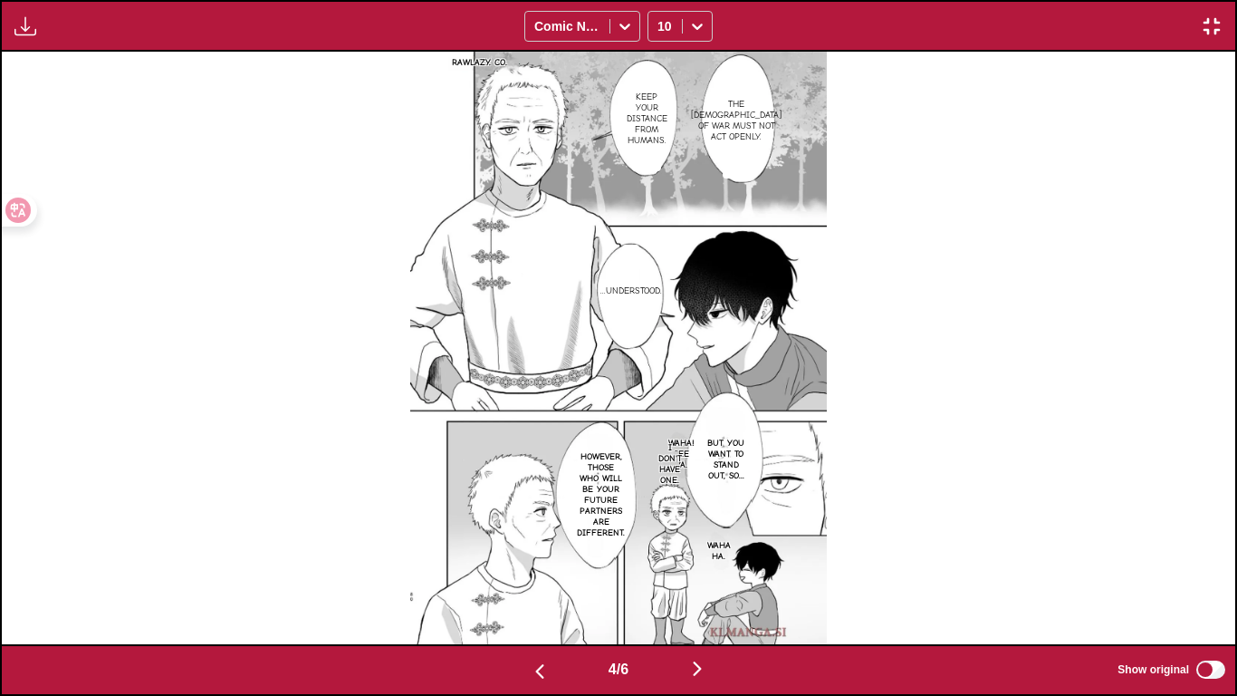
click at [703, 580] on img "button" at bounding box center [697, 668] width 22 height 22
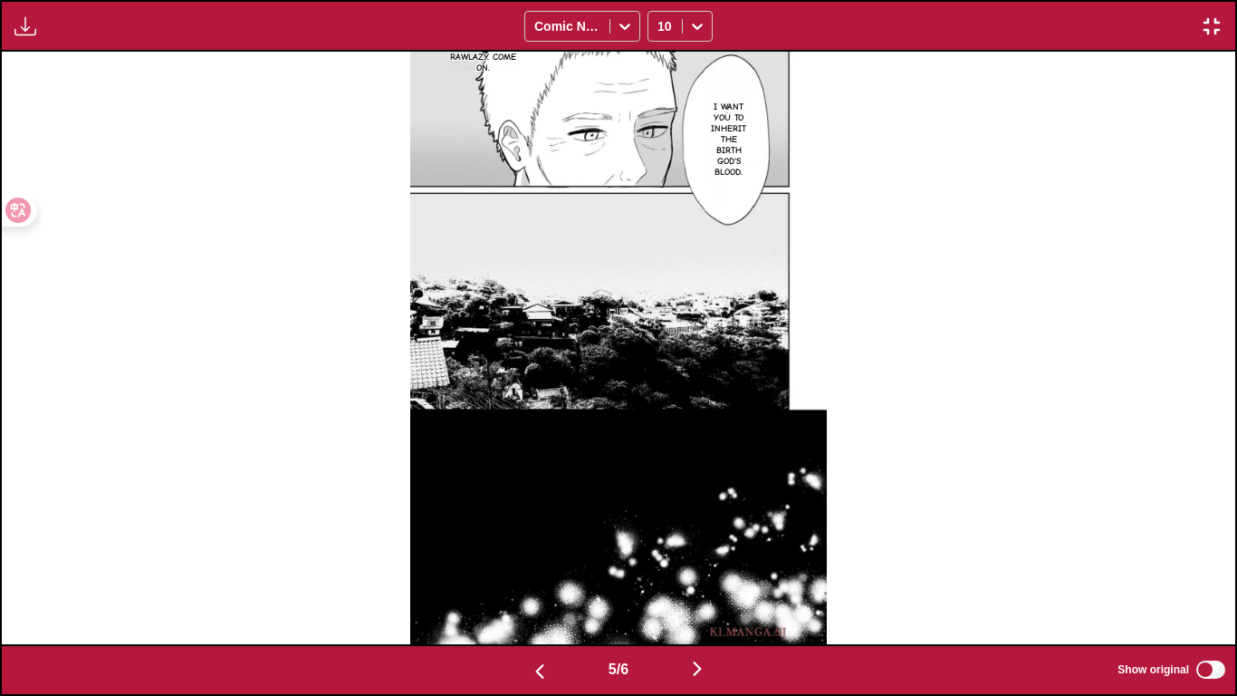
click at [703, 580] on img "button" at bounding box center [697, 668] width 22 height 22
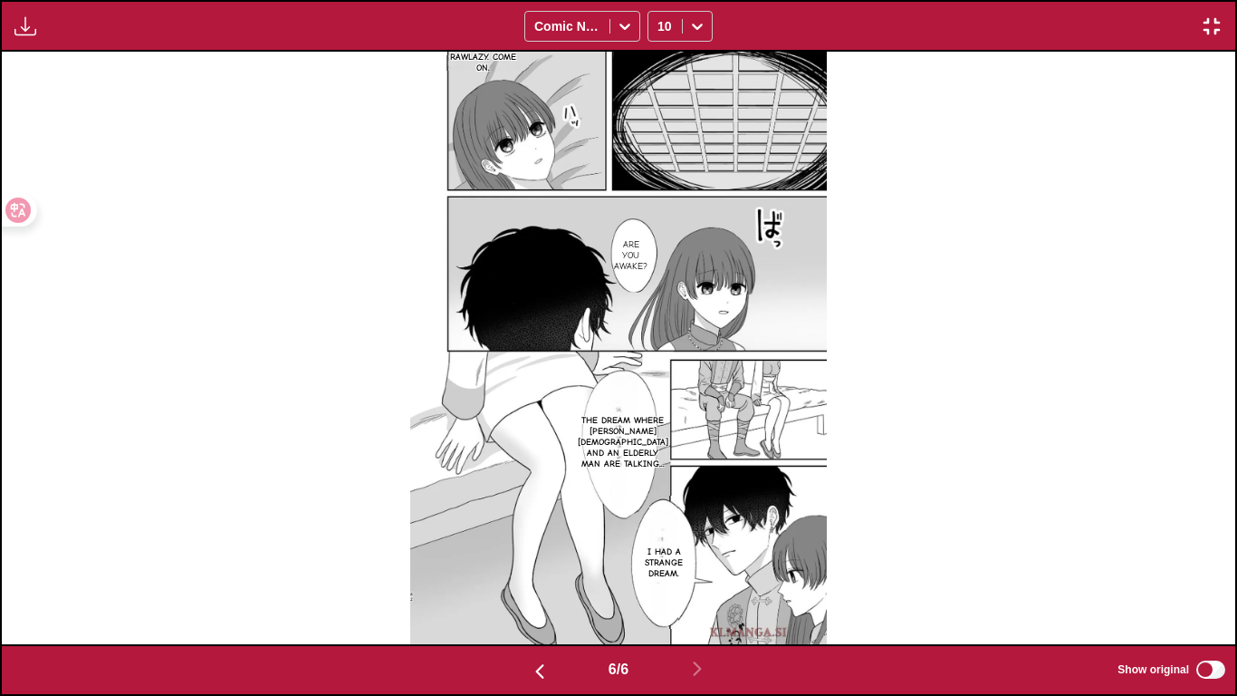
click at [1215, 19] on img "button" at bounding box center [1212, 26] width 22 height 22
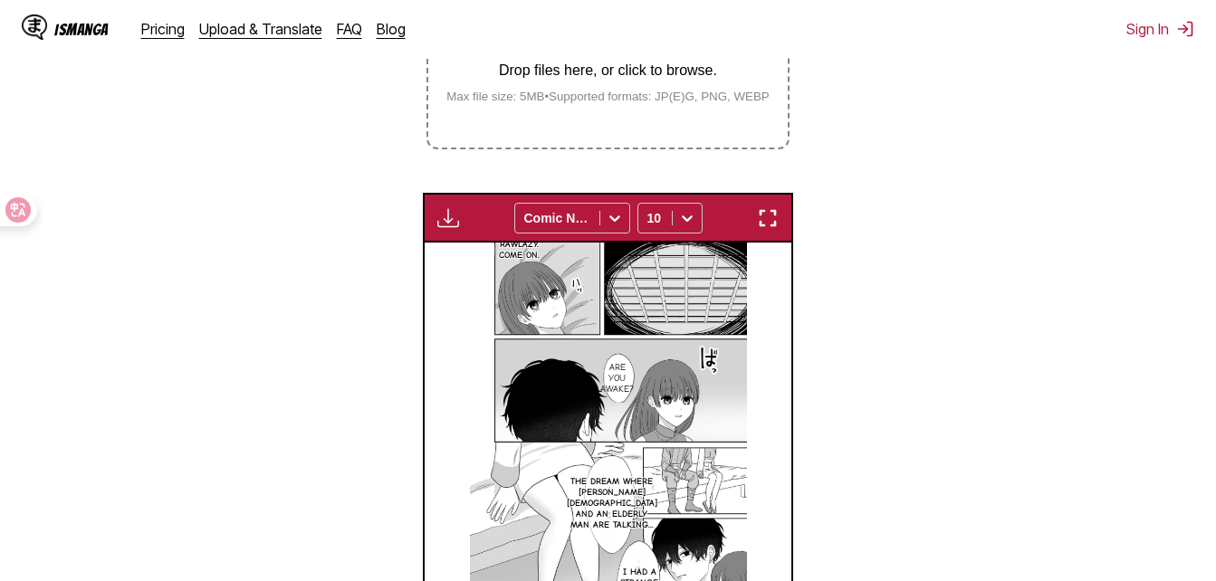
scroll to position [383, 0]
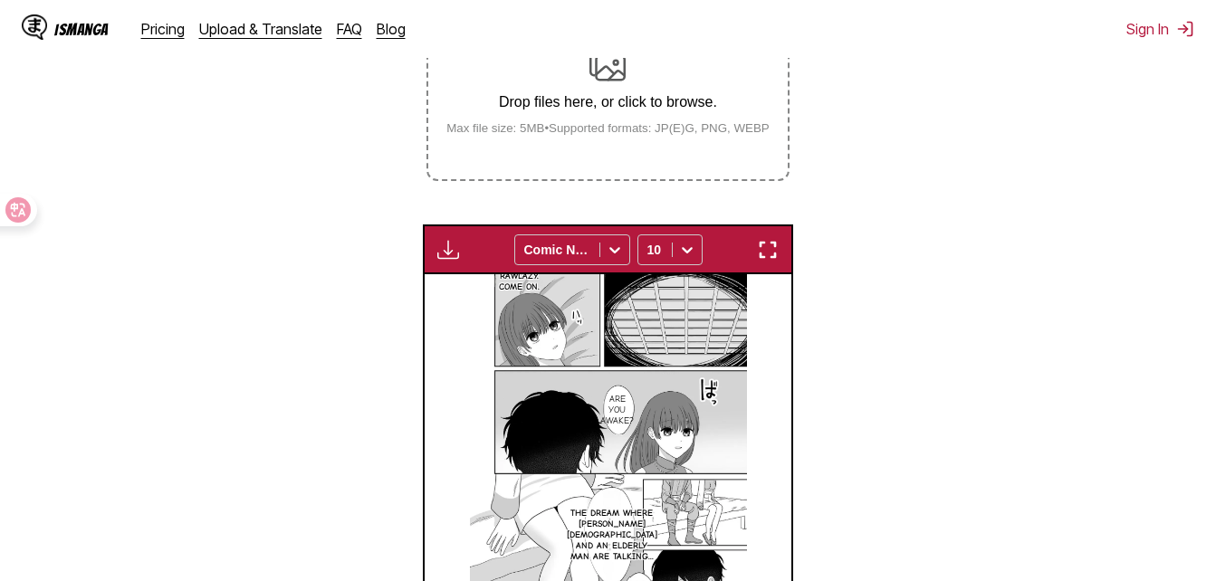
click at [273, 14] on div "IsManga Pricing Upload & Translate FAQ Blog" at bounding box center [221, 29] width 398 height 58
click at [275, 22] on link "Upload & Translate" at bounding box center [260, 29] width 123 height 18
